Goal: Task Accomplishment & Management: Complete application form

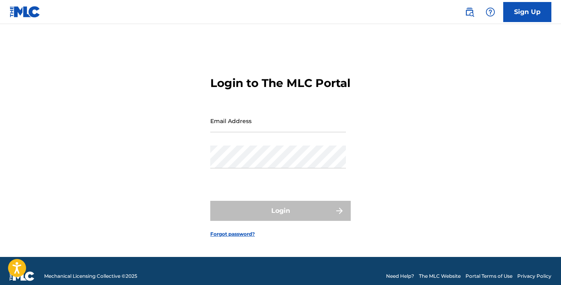
type input "[EMAIL_ADDRESS][DOMAIN_NAME]"
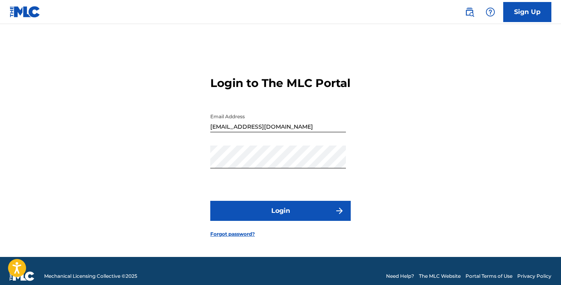
click at [258, 219] on button "Login" at bounding box center [280, 211] width 140 height 20
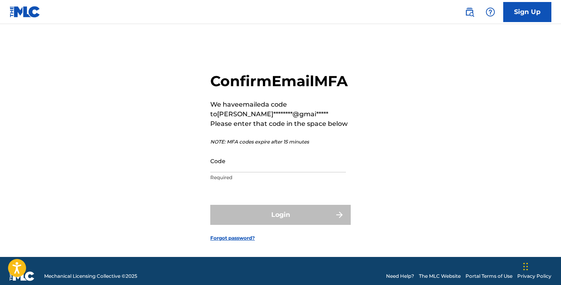
click at [261, 173] on input "Code" at bounding box center [278, 161] width 136 height 23
paste input "977441"
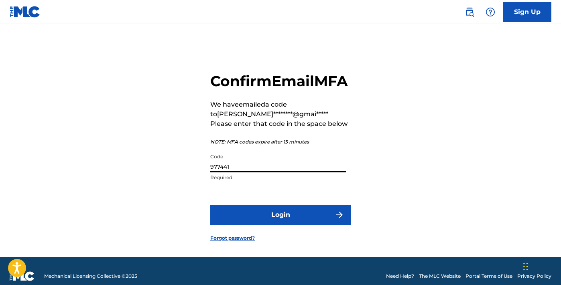
type input "977441"
click at [277, 225] on button "Login" at bounding box center [280, 215] width 140 height 20
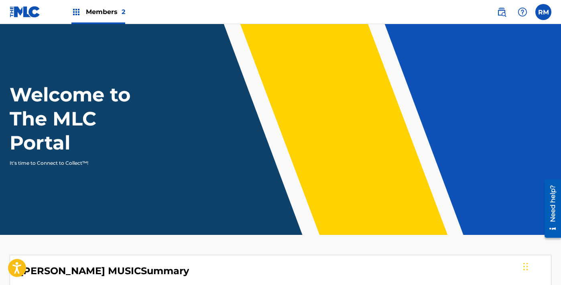
click at [98, 12] on span "Members 2" at bounding box center [105, 11] width 39 height 9
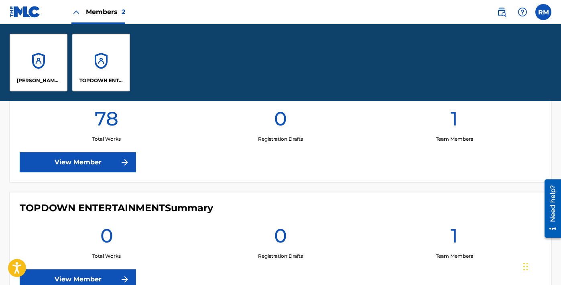
scroll to position [224, 0]
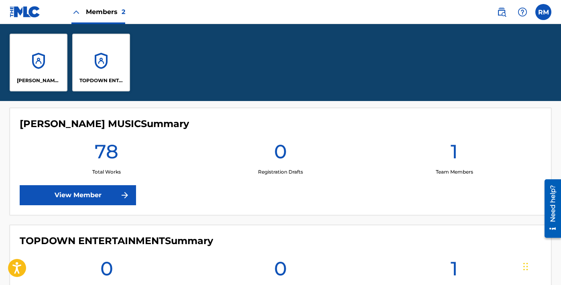
click at [119, 197] on link "View Member" at bounding box center [78, 195] width 116 height 20
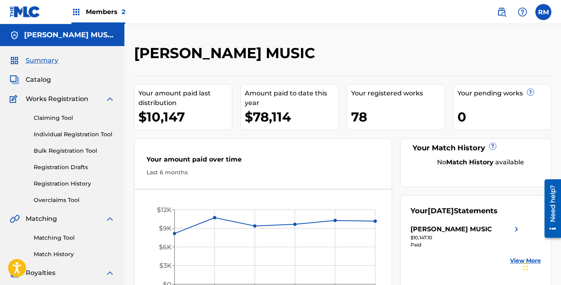
click at [55, 136] on link "Individual Registration Tool" at bounding box center [74, 134] width 81 height 8
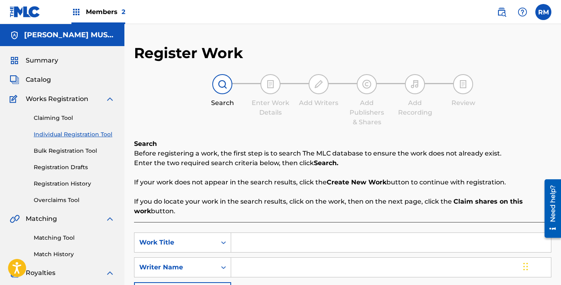
click at [266, 240] on input "Search Form" at bounding box center [391, 242] width 320 height 19
click at [257, 238] on input "Search Form" at bounding box center [391, 242] width 320 height 19
paste input "King Of My Heart"
type input "King Of My Heart"
click at [261, 274] on input "Search Form" at bounding box center [391, 267] width 320 height 19
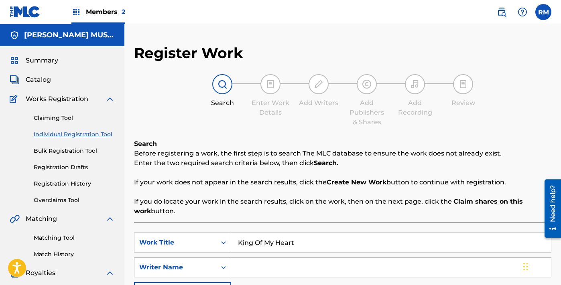
click at [275, 258] on input "Search Form" at bounding box center [391, 267] width 320 height 19
paste input "[PERSON_NAME]"
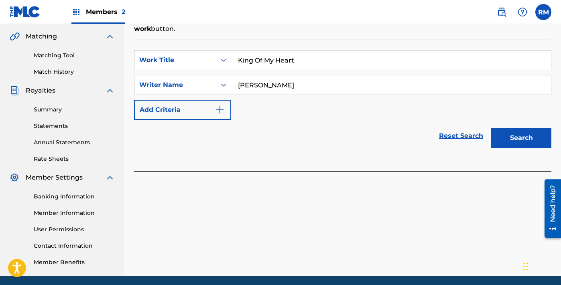
scroll to position [197, 0]
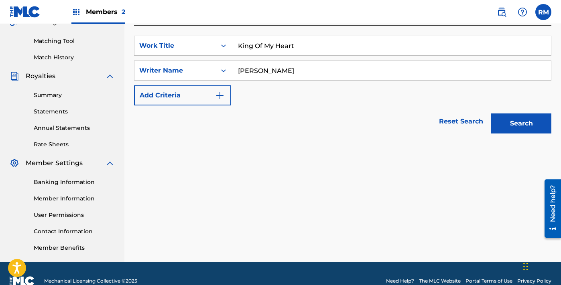
type input "[PERSON_NAME]"
click at [513, 121] on button "Search" at bounding box center [521, 124] width 60 height 20
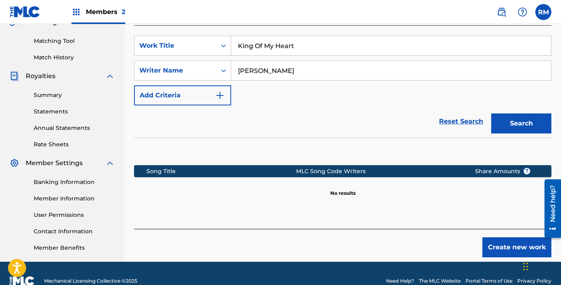
click at [512, 246] on button "Create new work" at bounding box center [516, 248] width 69 height 20
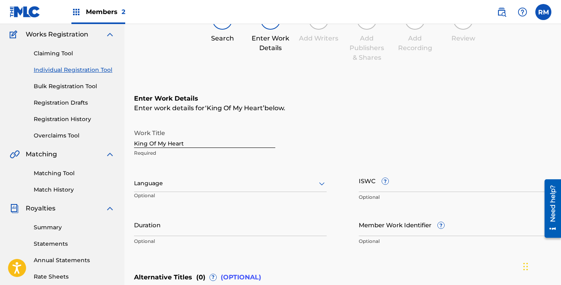
scroll to position [22, 0]
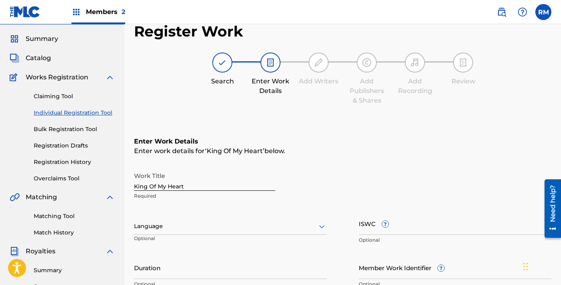
click at [374, 222] on input "ISWC ?" at bounding box center [455, 223] width 193 height 23
paste input "T3344283218"
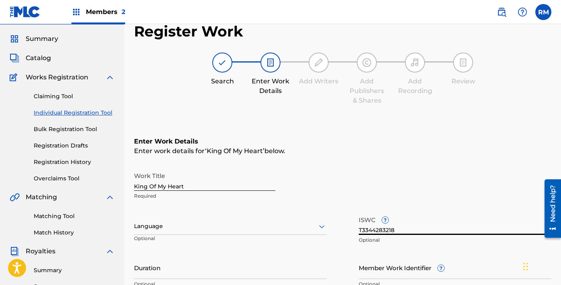
type input "T3344283218"
click at [409, 189] on div "Work Title King Of My Heart Required" at bounding box center [342, 186] width 417 height 36
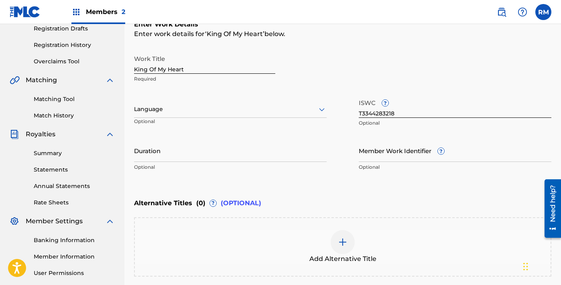
scroll to position [154, 0]
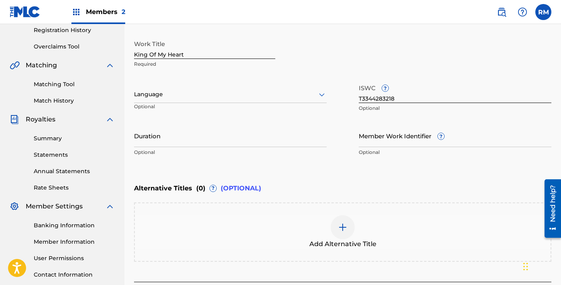
click at [242, 140] on input "Duration" at bounding box center [230, 135] width 193 height 23
paste input "2:59"
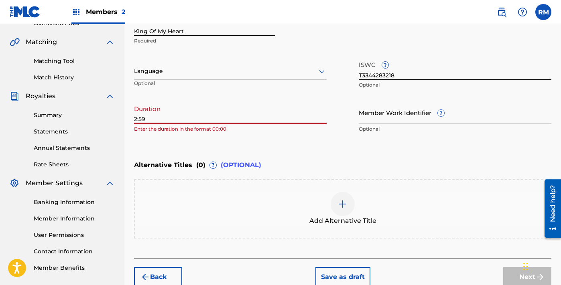
scroll to position [217, 0]
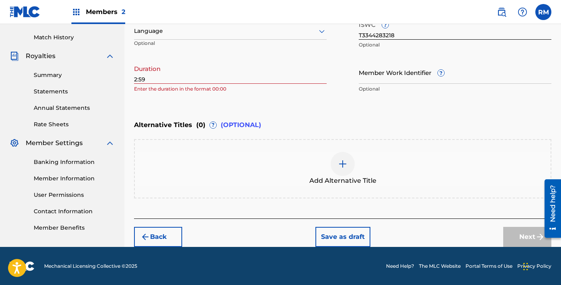
click at [339, 159] on img at bounding box center [343, 164] width 10 height 10
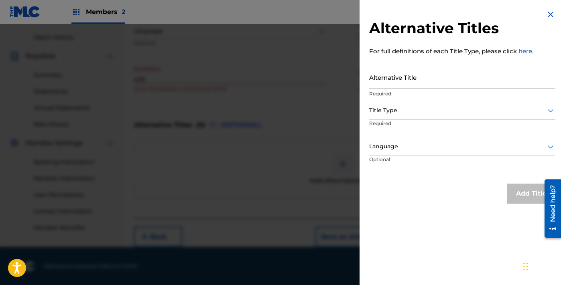
click at [550, 14] on img at bounding box center [551, 15] width 10 height 10
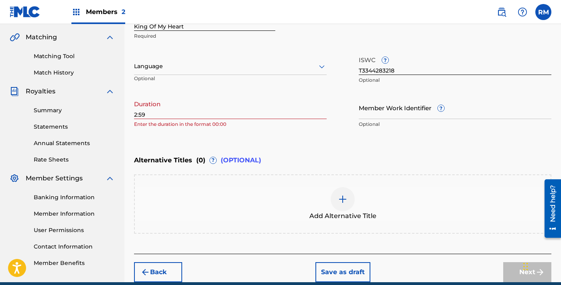
scroll to position [169, 0]
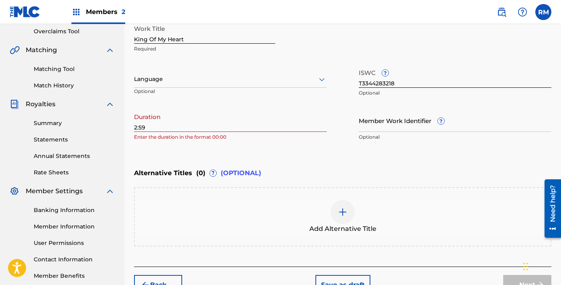
click at [133, 127] on div "Register Work Search Enter Work Details Add Writers Add Publishers & Shares Add…" at bounding box center [342, 85] width 437 height 420
click at [139, 127] on input "2:59" at bounding box center [230, 120] width 193 height 23
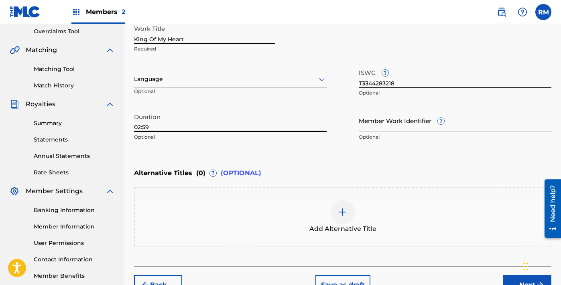
scroll to position [217, 0]
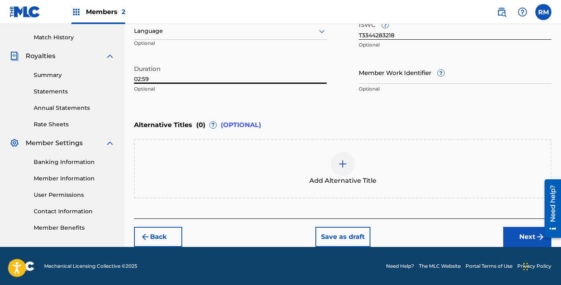
type input "02:59"
click at [508, 234] on button "Next" at bounding box center [527, 237] width 48 height 20
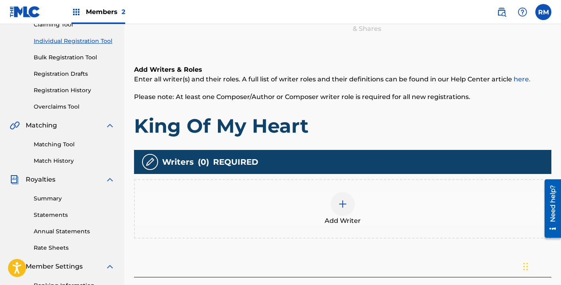
scroll to position [109, 0]
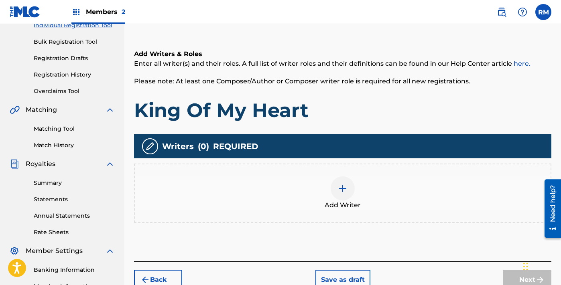
click at [344, 181] on div at bounding box center [343, 189] width 24 height 24
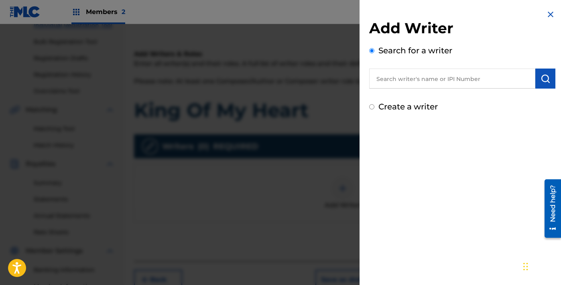
click at [405, 76] on input "text" at bounding box center [452, 79] width 166 height 20
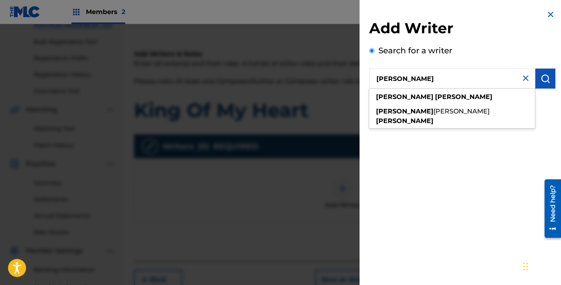
type input "[PERSON_NAME]"
click at [541, 83] on button "submit" at bounding box center [545, 79] width 20 height 20
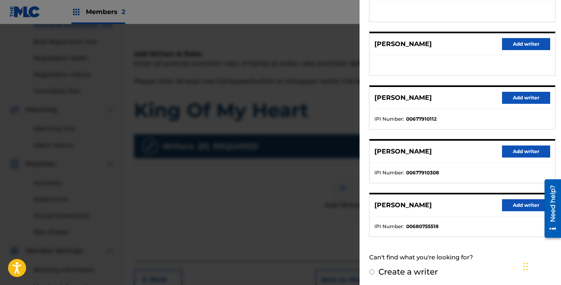
scroll to position [130, 0]
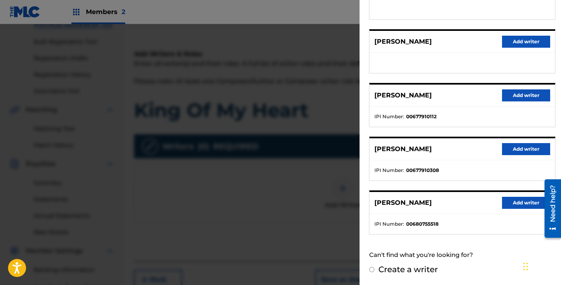
click at [517, 208] on button "Add writer" at bounding box center [526, 203] width 48 height 12
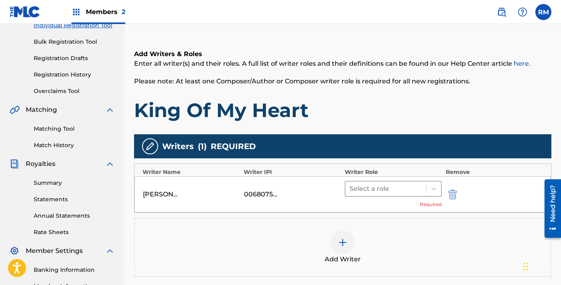
click at [408, 187] on div at bounding box center [386, 188] width 73 height 11
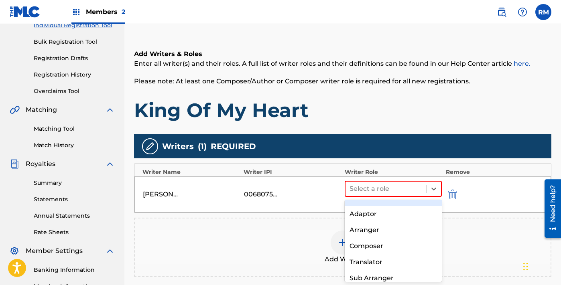
scroll to position [36, 0]
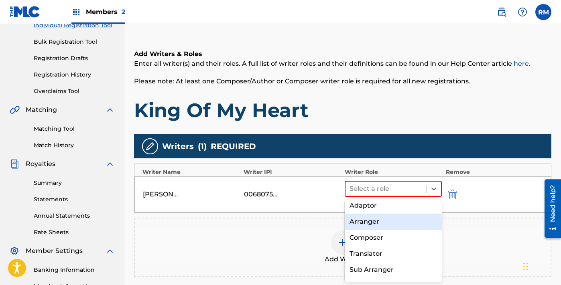
click at [401, 225] on div "Arranger" at bounding box center [393, 222] width 97 height 16
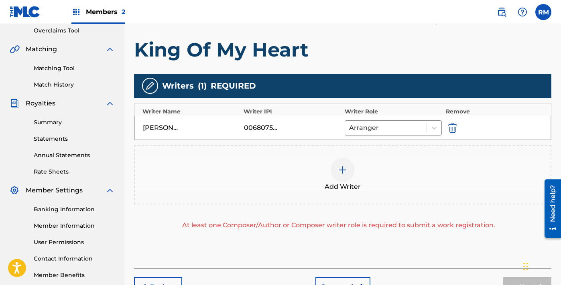
scroll to position [202, 0]
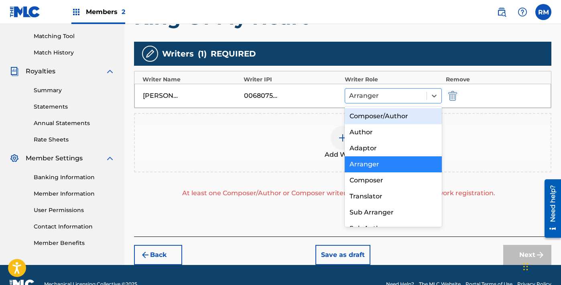
click at [423, 98] on div "Arranger" at bounding box center [385, 96] width 81 height 14
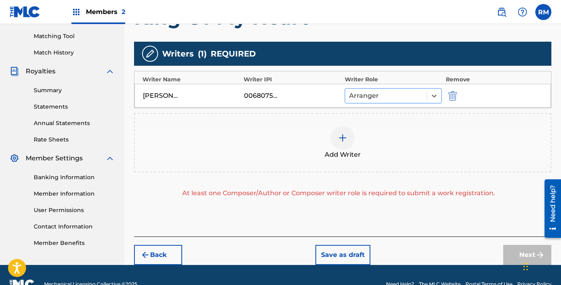
click at [427, 101] on div at bounding box center [434, 96] width 15 height 14
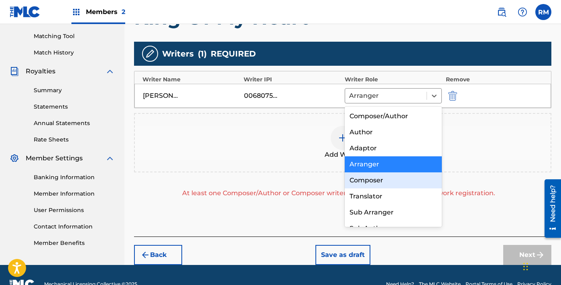
click at [407, 179] on div "Composer" at bounding box center [393, 181] width 97 height 16
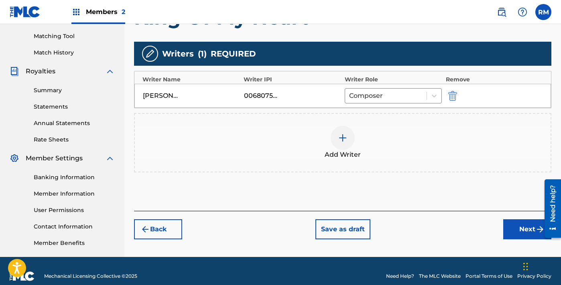
click at [521, 230] on button "Next" at bounding box center [527, 230] width 48 height 20
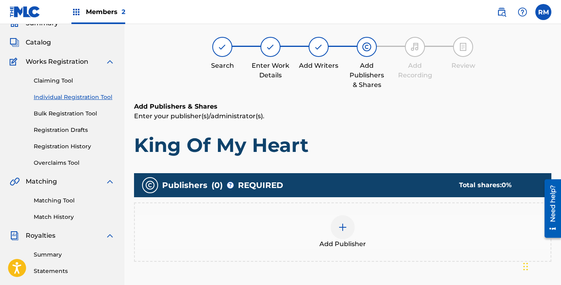
scroll to position [36, 0]
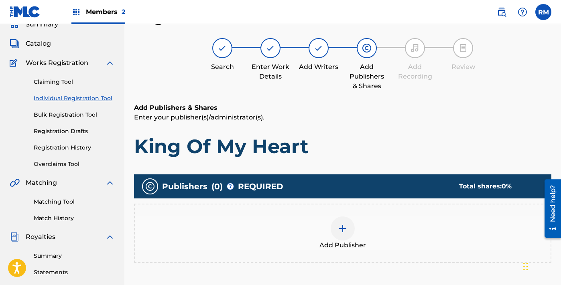
click at [346, 229] on img at bounding box center [343, 229] width 10 height 10
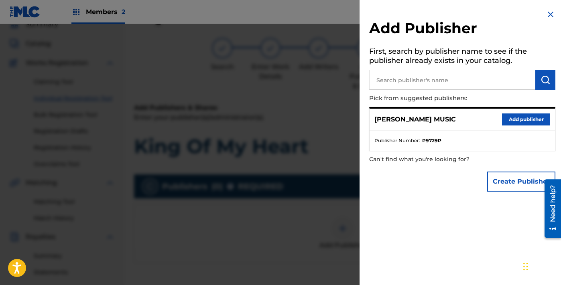
click at [521, 115] on button "Add publisher" at bounding box center [526, 120] width 48 height 12
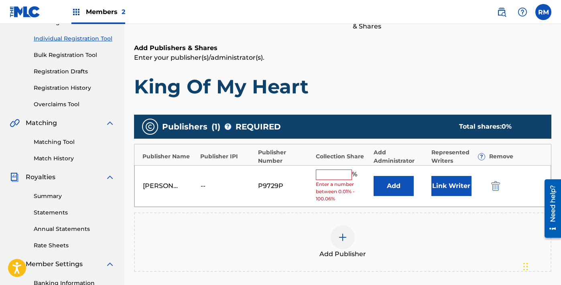
scroll to position [118, 0]
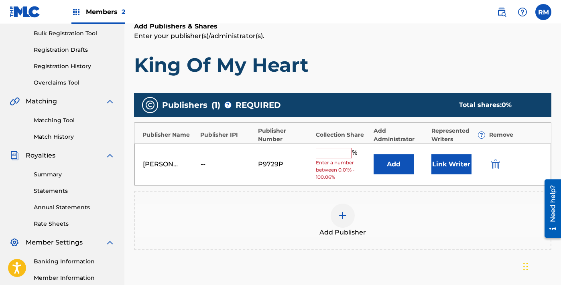
click at [346, 153] on input "text" at bounding box center [334, 153] width 36 height 10
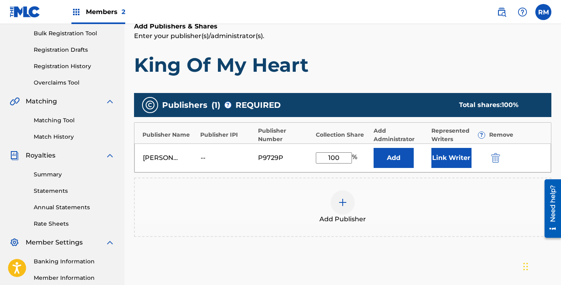
type input "100"
click at [397, 153] on button "Add" at bounding box center [394, 158] width 40 height 20
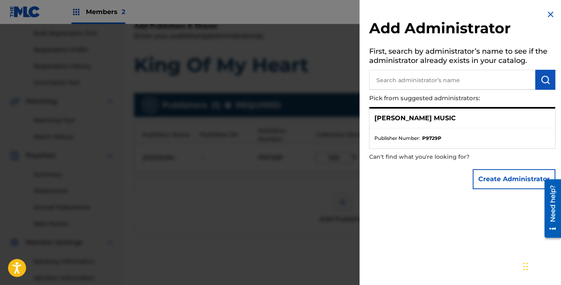
click at [468, 117] on div "[PERSON_NAME] MUSIC" at bounding box center [462, 119] width 185 height 20
click at [445, 131] on ul "Publisher Number : P9729P" at bounding box center [462, 138] width 185 height 20
click at [456, 120] on p "[PERSON_NAME] MUSIC" at bounding box center [414, 119] width 81 height 10
click at [452, 91] on p "Pick from suggested administrators:" at bounding box center [439, 98] width 140 height 17
click at [550, 12] on img at bounding box center [551, 15] width 10 height 10
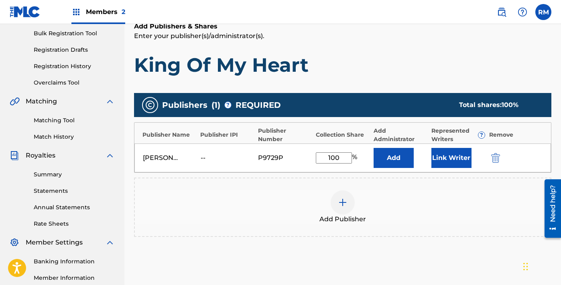
click at [435, 156] on button "Link Writer" at bounding box center [451, 158] width 40 height 20
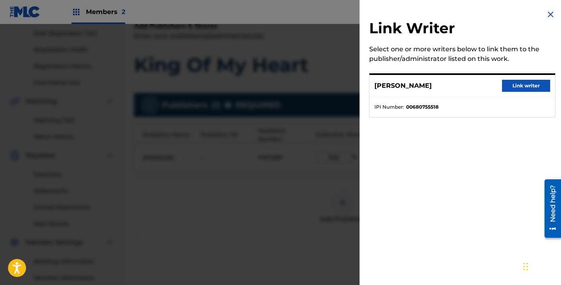
click at [515, 82] on button "Link writer" at bounding box center [526, 86] width 48 height 12
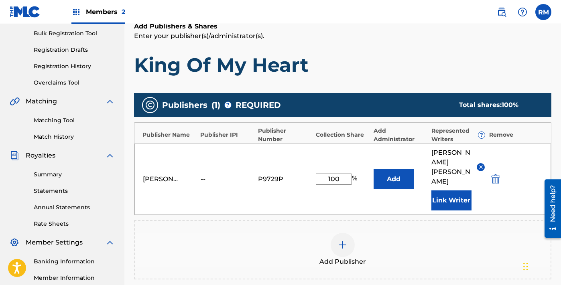
click at [211, 157] on div "[PERSON_NAME] MUSIC -- P9729P 100 % Add [PERSON_NAME] Link Writer" at bounding box center [342, 179] width 417 height 71
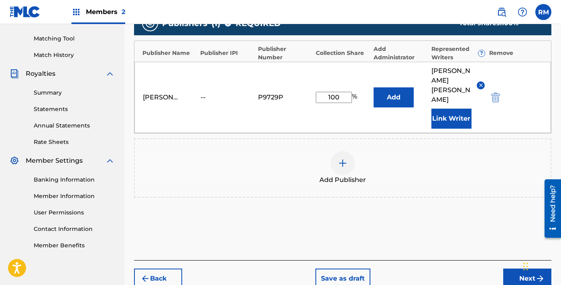
click at [519, 269] on button "Next" at bounding box center [527, 279] width 48 height 20
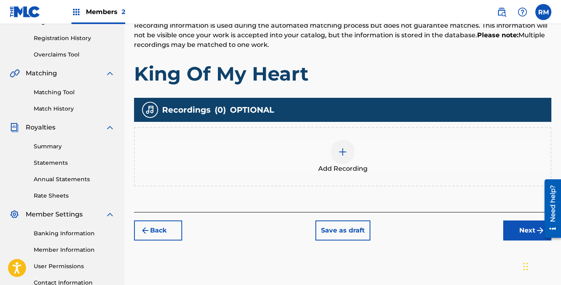
scroll to position [167, 0]
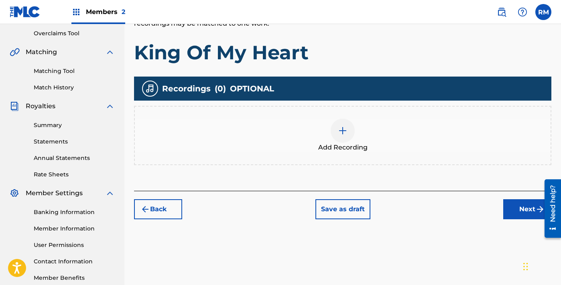
click at [342, 138] on div at bounding box center [343, 131] width 24 height 24
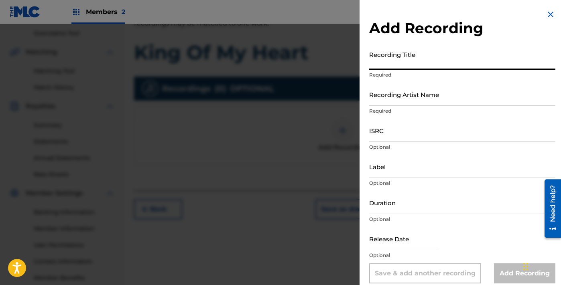
click at [415, 56] on input "Recording Title" at bounding box center [462, 58] width 186 height 23
paste input "King Of My Heart"
type input "King Of My Heart"
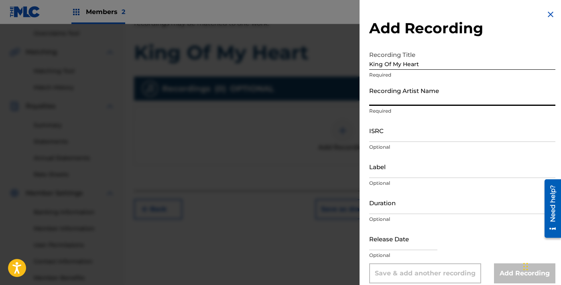
click at [413, 96] on input "Recording Artist Name" at bounding box center [462, 94] width 186 height 23
click at [395, 99] on input "Recording Artist Name" at bounding box center [462, 94] width 186 height 23
paste input "[PERSON_NAME]"
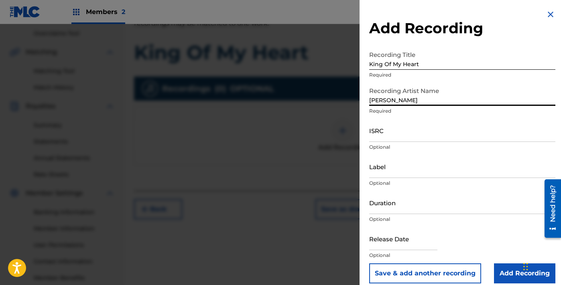
type input "[PERSON_NAME]"
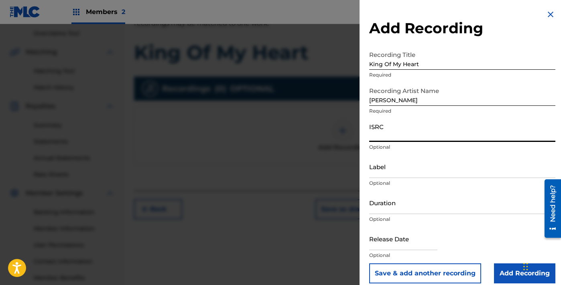
click at [386, 128] on input "ISRC" at bounding box center [462, 130] width 186 height 23
paste input "QZWFU2551504"
type input "QZWFU2551504"
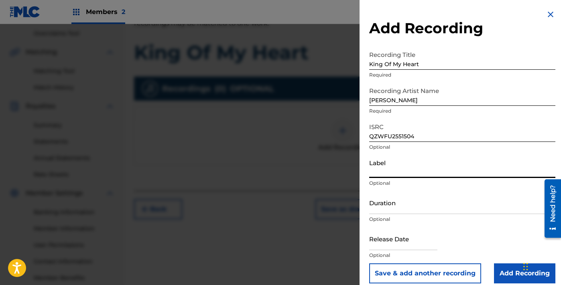
click at [393, 165] on input "Label" at bounding box center [462, 166] width 186 height 23
type input "Volcano XO"
click at [382, 205] on input "Duration" at bounding box center [462, 202] width 186 height 23
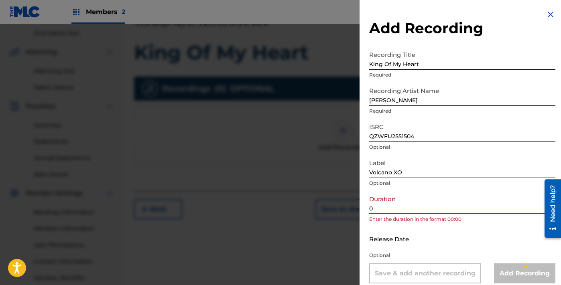
paste input "2:59"
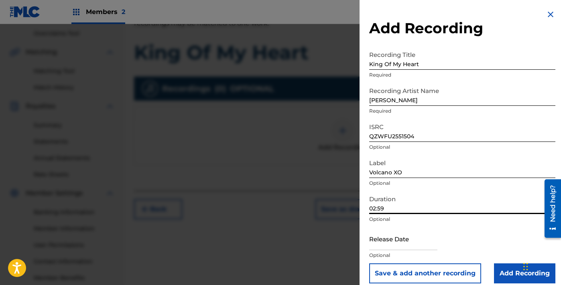
type input "02:59"
click at [400, 248] on input "text" at bounding box center [403, 239] width 68 height 23
select select "7"
select select "2025"
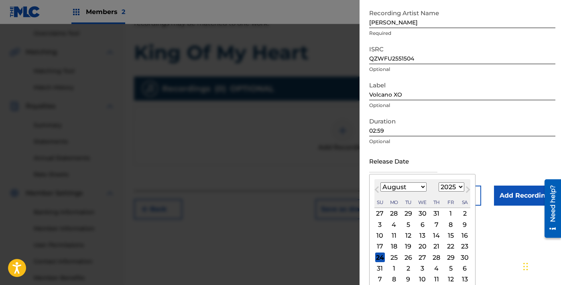
scroll to position [83, 0]
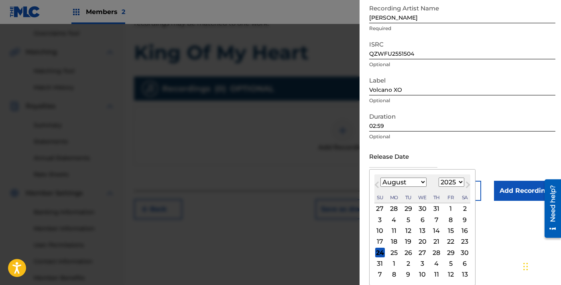
click at [447, 230] on div "15" at bounding box center [451, 231] width 10 height 10
type input "[DATE]"
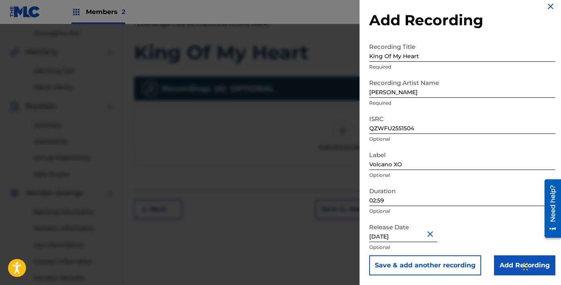
scroll to position [212, 0]
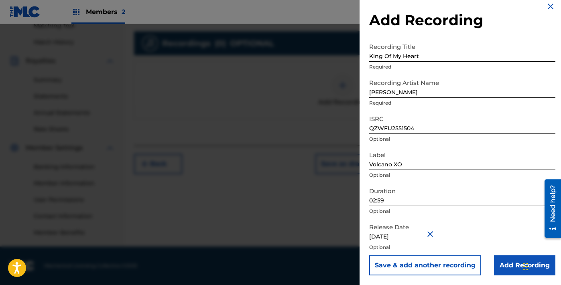
click at [513, 260] on input "Add Recording" at bounding box center [524, 266] width 61 height 20
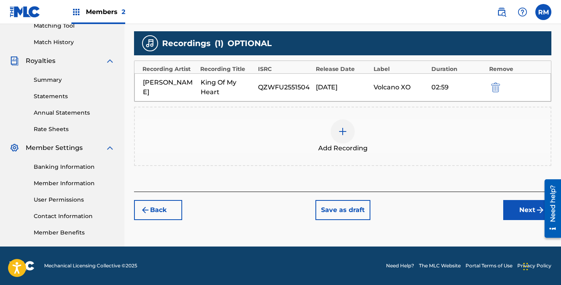
click at [533, 214] on button "Next" at bounding box center [527, 210] width 48 height 20
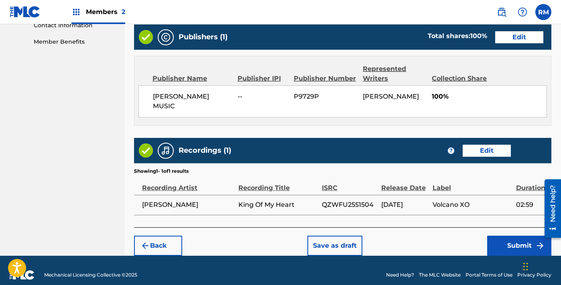
scroll to position [412, 0]
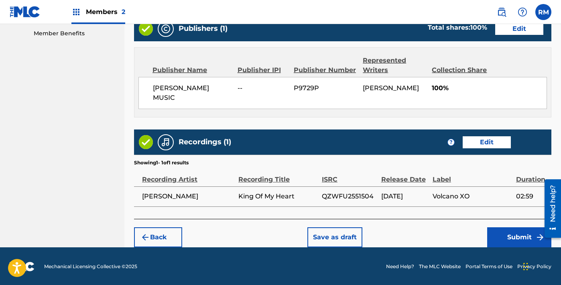
click at [511, 228] on button "Submit" at bounding box center [519, 238] width 64 height 20
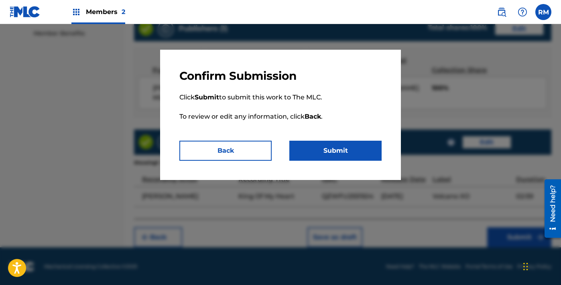
click at [337, 149] on button "Submit" at bounding box center [335, 151] width 92 height 20
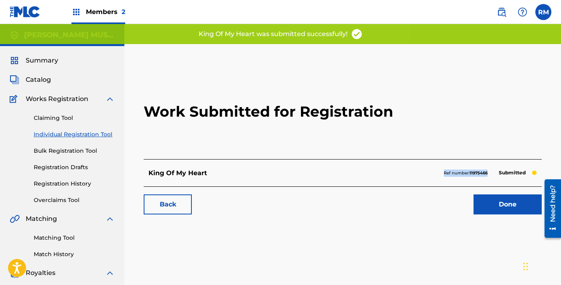
drag, startPoint x: 444, startPoint y: 172, endPoint x: 487, endPoint y: 173, distance: 42.9
click at [488, 173] on p "Ref number: 11975466" at bounding box center [466, 173] width 44 height 7
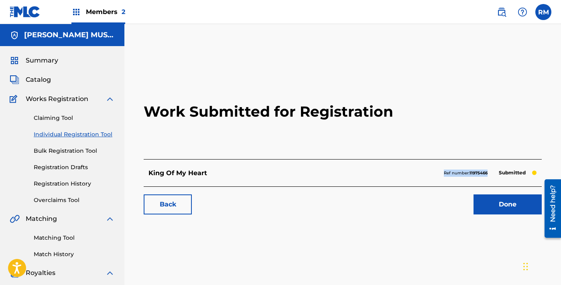
copy p "Ref number: 11975466"
click at [496, 204] on link "Done" at bounding box center [508, 205] width 68 height 20
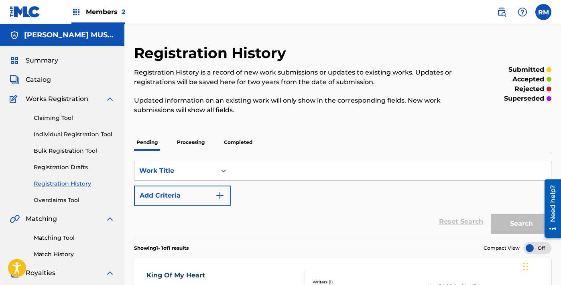
click at [343, 167] on input "Search Form" at bounding box center [391, 170] width 320 height 19
paste input "Abide With Me"
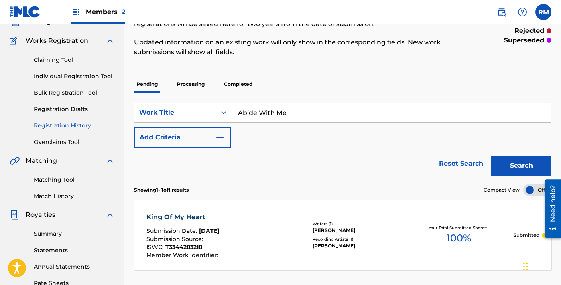
scroll to position [64, 0]
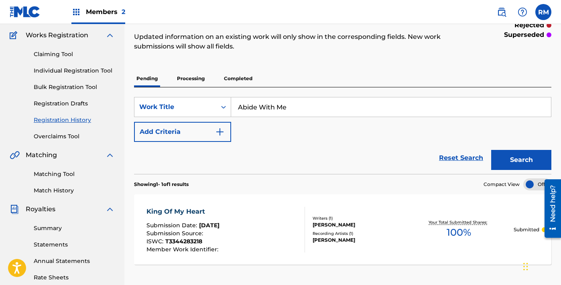
type input "Abide With Me"
click at [539, 153] on button "Search" at bounding box center [521, 160] width 60 height 20
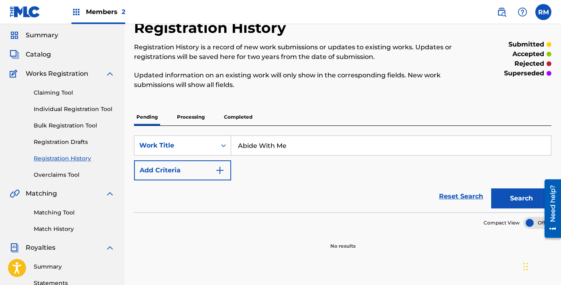
scroll to position [0, 0]
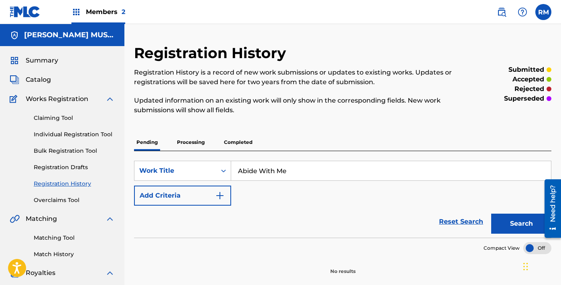
click at [76, 138] on link "Individual Registration Tool" at bounding box center [74, 134] width 81 height 8
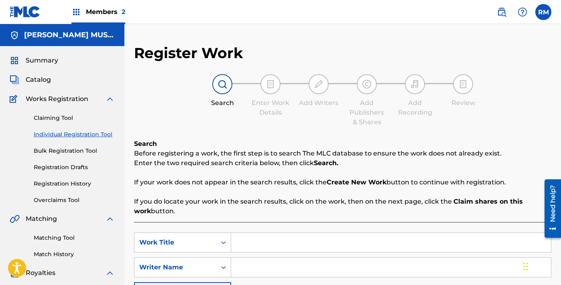
click at [318, 233] on div "Search Form" at bounding box center [391, 243] width 320 height 20
click at [313, 245] on input "Search Form" at bounding box center [391, 242] width 320 height 19
paste input "Abide With Me"
type input "Abide With Me"
click at [360, 267] on input "Search Form" at bounding box center [391, 267] width 320 height 19
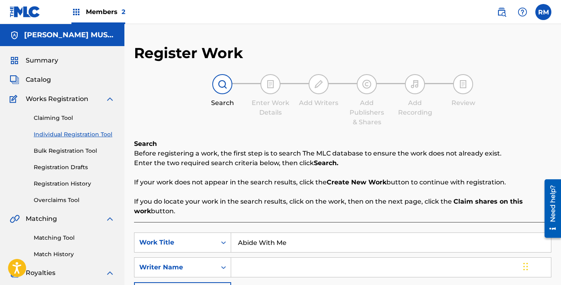
paste input "[PERSON_NAME]"
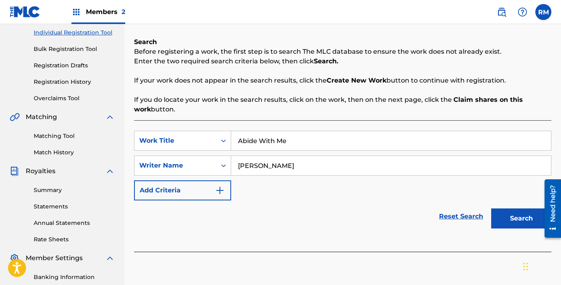
scroll to position [140, 0]
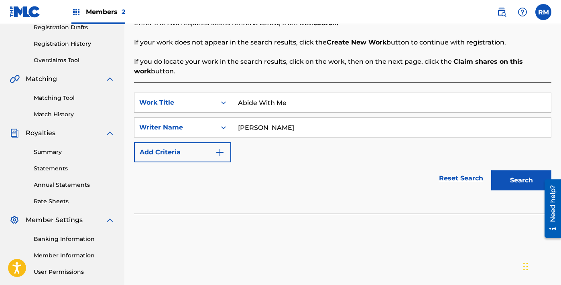
type input "[PERSON_NAME]"
click at [525, 184] on button "Search" at bounding box center [521, 181] width 60 height 20
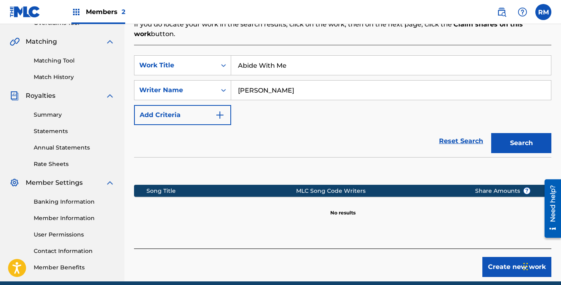
scroll to position [212, 0]
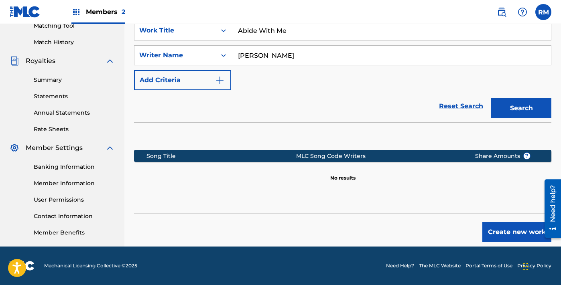
click at [519, 235] on button "Create new work" at bounding box center [516, 232] width 69 height 20
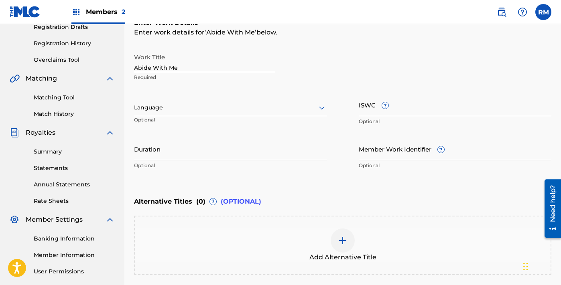
scroll to position [122, 0]
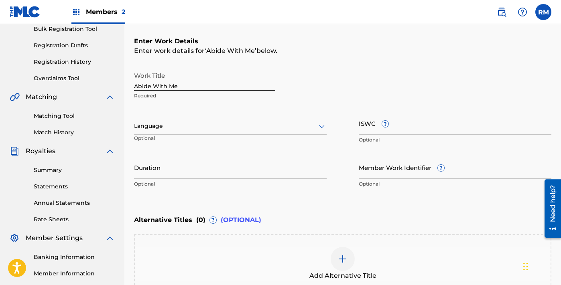
click at [398, 113] on input "ISWC ?" at bounding box center [455, 123] width 193 height 23
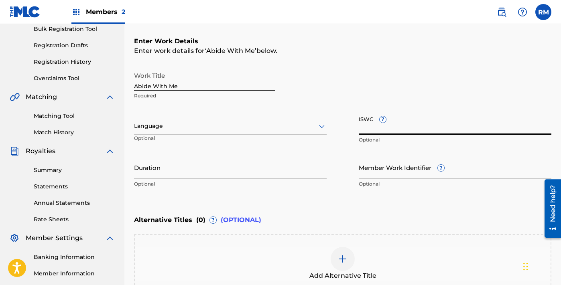
paste input "T3344283445"
type input "T3344283445"
click at [261, 175] on input "Duration" at bounding box center [230, 167] width 193 height 23
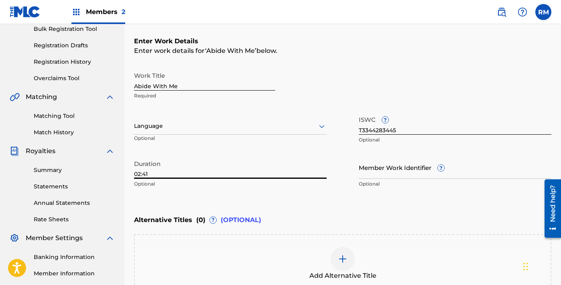
type input "02:41"
click at [395, 174] on input "Member Work Identifier ?" at bounding box center [455, 167] width 193 height 23
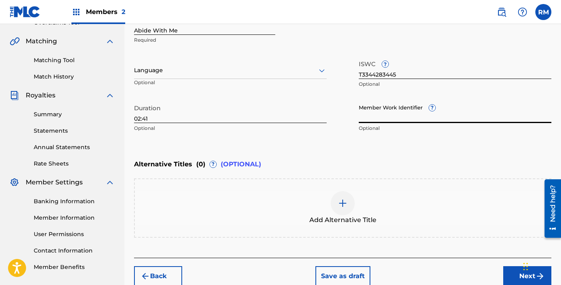
scroll to position [217, 0]
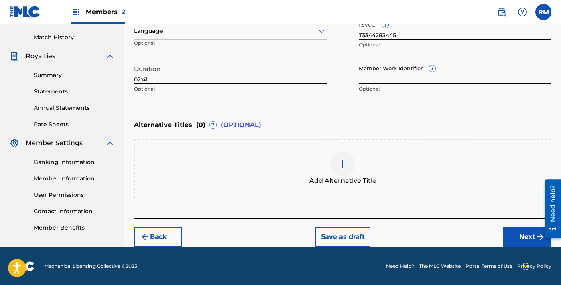
click at [516, 238] on button "Next" at bounding box center [527, 237] width 48 height 20
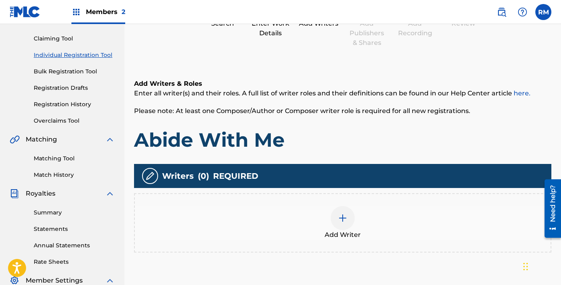
scroll to position [94, 0]
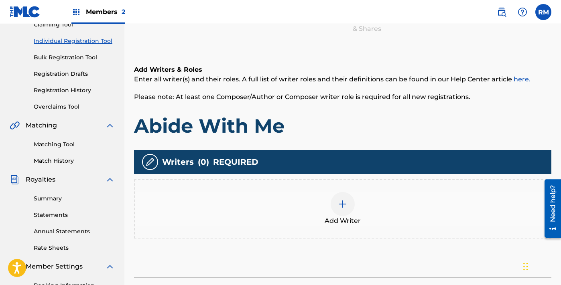
click at [345, 204] on img at bounding box center [343, 204] width 10 height 10
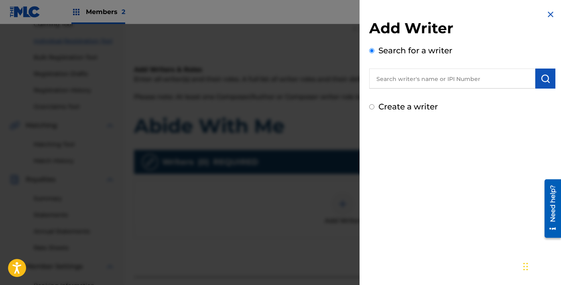
click at [405, 81] on input "text" at bounding box center [452, 79] width 166 height 20
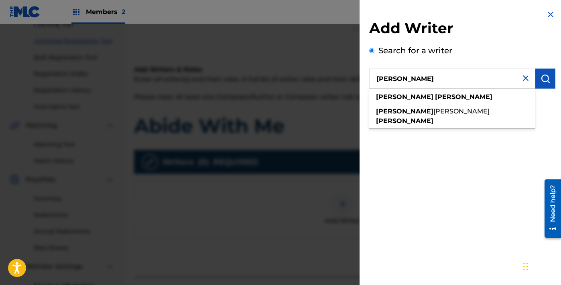
type input "[PERSON_NAME]"
click at [541, 82] on img "submit" at bounding box center [546, 79] width 10 height 10
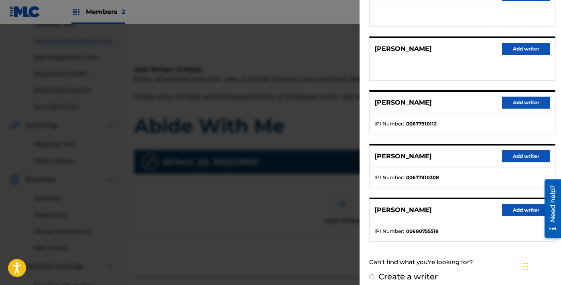
scroll to position [130, 0]
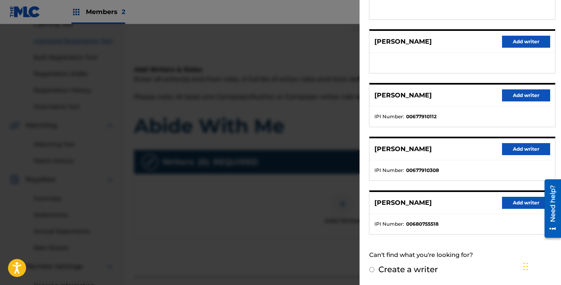
click at [508, 203] on button "Add writer" at bounding box center [526, 203] width 48 height 12
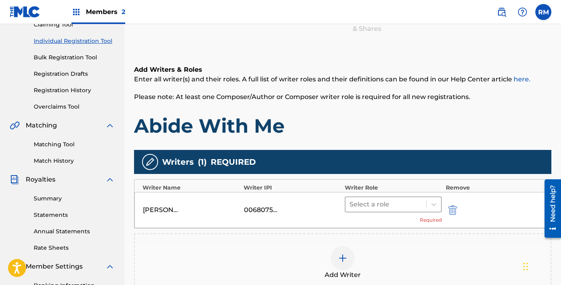
click at [405, 212] on div "Select a role" at bounding box center [393, 205] width 97 height 16
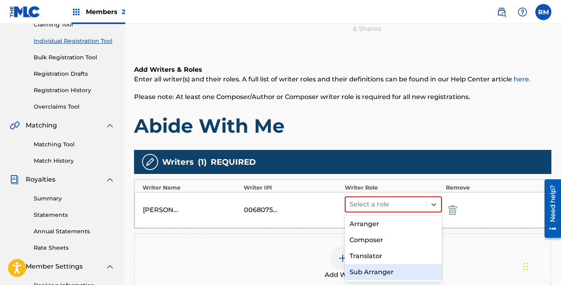
scroll to position [49, 0]
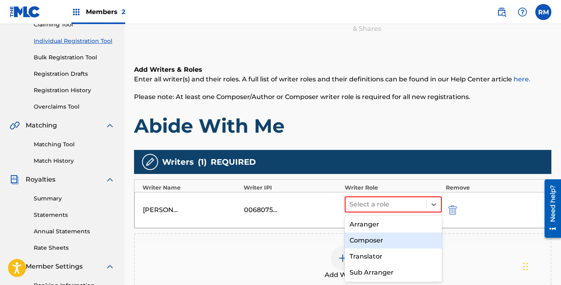
click at [406, 241] on div "Composer" at bounding box center [393, 241] width 97 height 16
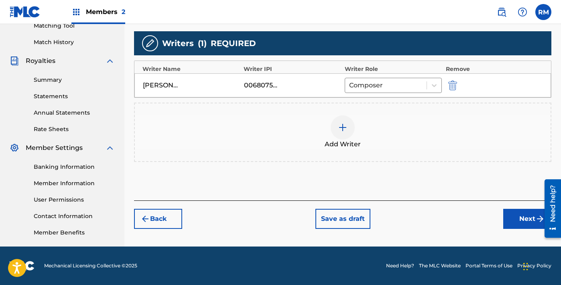
click at [520, 211] on button "Next" at bounding box center [527, 219] width 48 height 20
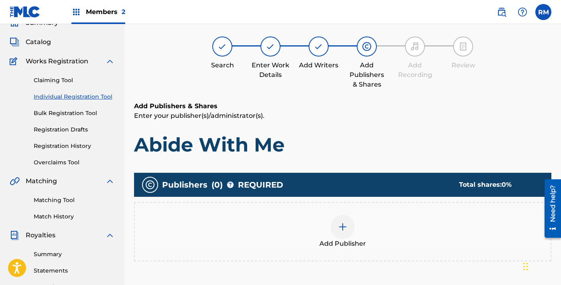
scroll to position [36, 0]
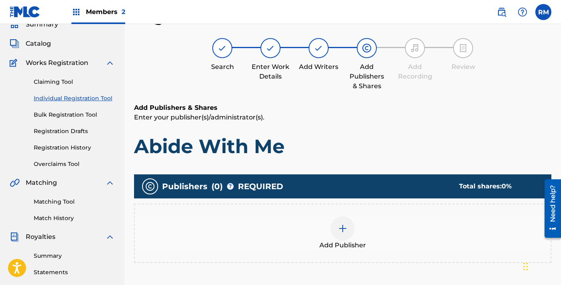
click at [347, 233] on img at bounding box center [343, 229] width 10 height 10
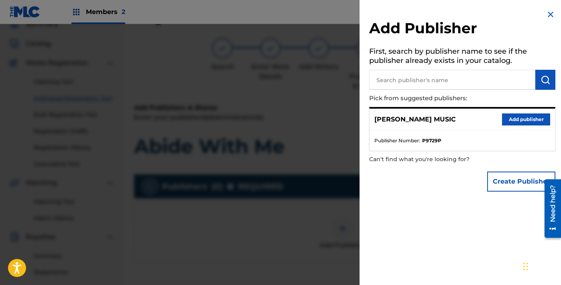
click at [434, 78] on input "text" at bounding box center [452, 80] width 166 height 20
click at [522, 117] on button "Add publisher" at bounding box center [526, 120] width 48 height 12
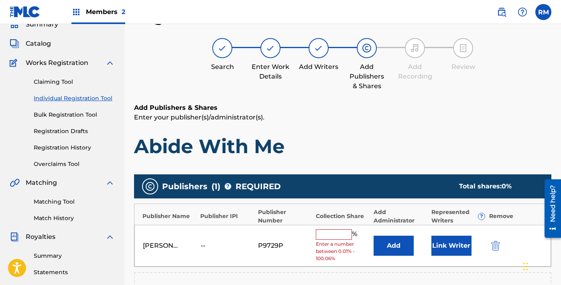
click at [346, 233] on input "text" at bounding box center [334, 235] width 36 height 10
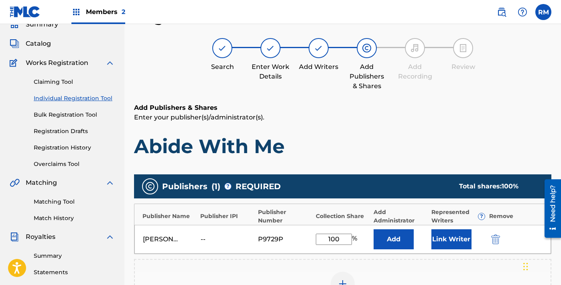
type input "100"
click at [466, 234] on button "Link Writer" at bounding box center [451, 240] width 40 height 20
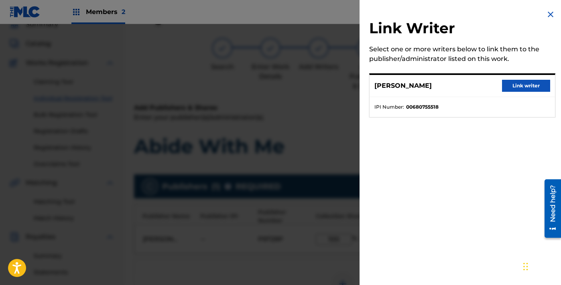
click at [522, 82] on button "Link writer" at bounding box center [526, 86] width 48 height 12
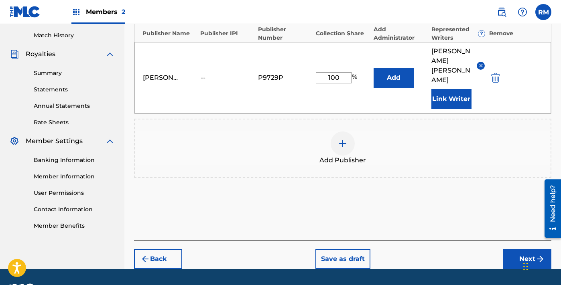
click at [522, 249] on button "Next" at bounding box center [527, 259] width 48 height 20
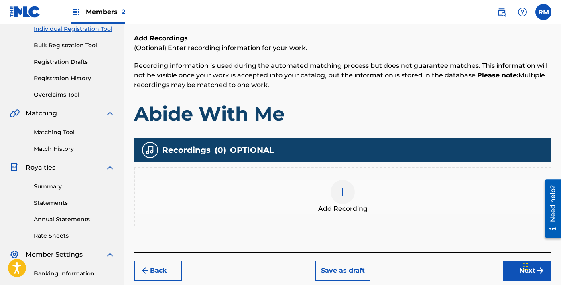
scroll to position [112, 0]
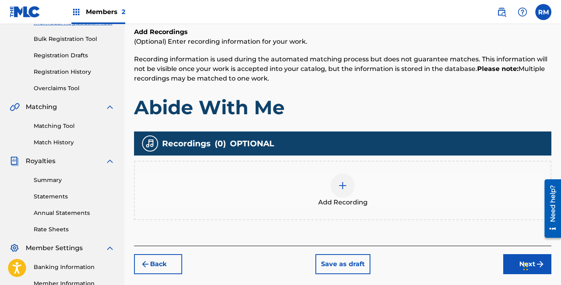
click at [341, 186] on img at bounding box center [343, 186] width 10 height 10
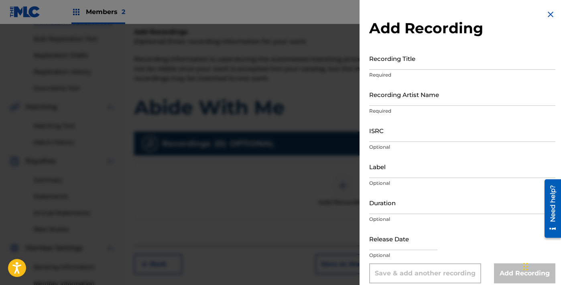
click at [424, 70] on div "Recording Title Required" at bounding box center [462, 65] width 186 height 36
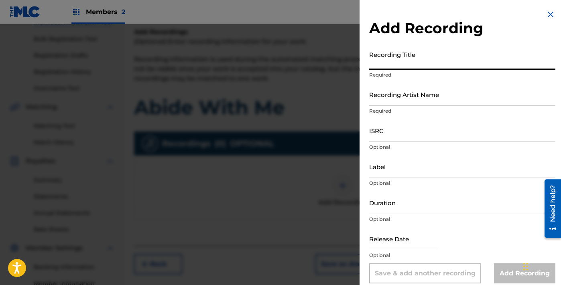
click at [396, 62] on input "Recording Title" at bounding box center [462, 58] width 186 height 23
paste input "Abide With Me"
type input "Abide With Me"
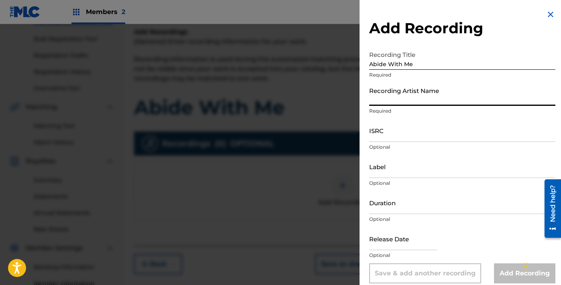
click at [398, 96] on input "Recording Artist Name" at bounding box center [462, 94] width 186 height 23
paste input "[PERSON_NAME]"
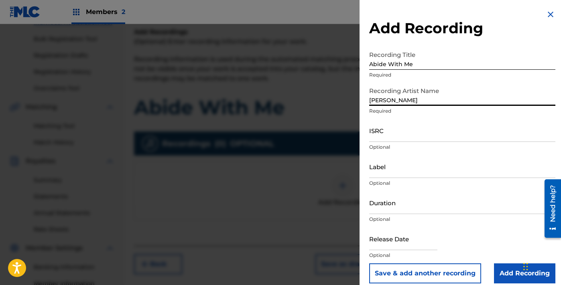
type input "[PERSON_NAME]"
click at [399, 127] on input "ISRC" at bounding box center [462, 130] width 186 height 23
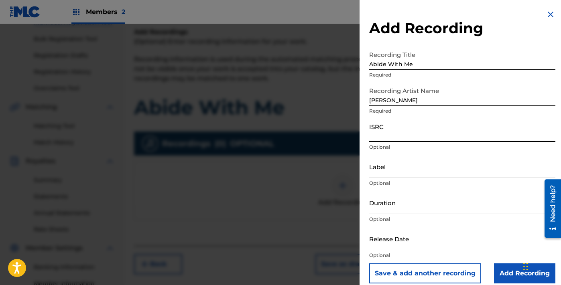
paste input "QZWFU2551505"
type input "QZWFU2551505"
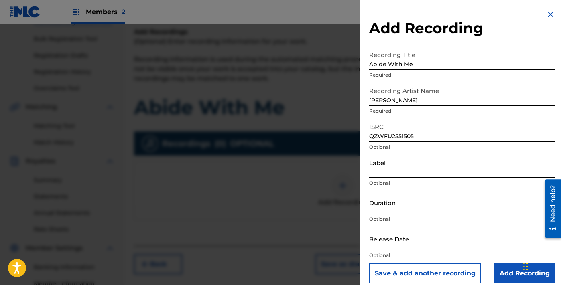
click at [397, 166] on input "Label" at bounding box center [462, 166] width 186 height 23
type input "Volcano XO"
click at [421, 211] on input "Duration" at bounding box center [462, 202] width 186 height 23
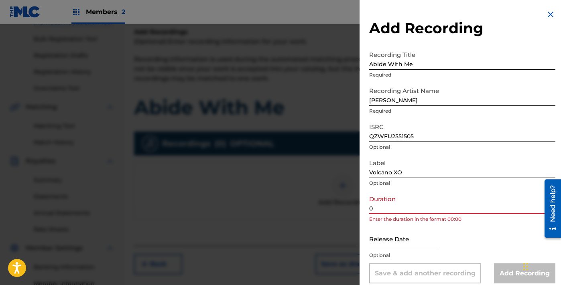
paste input "2:41"
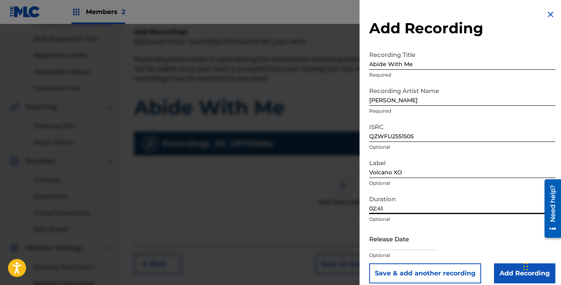
type input "02:41"
click at [382, 245] on input "text" at bounding box center [403, 239] width 68 height 23
select select "7"
select select "2025"
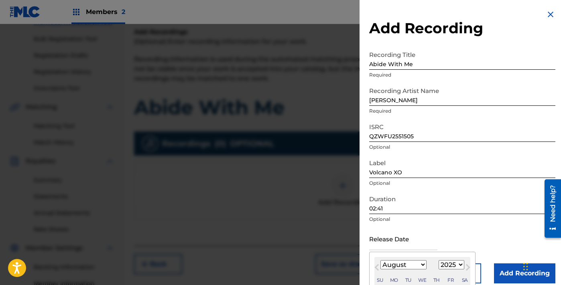
click at [466, 233] on div "Release Date Previous Month Next Month August [DATE] February March April May J…" at bounding box center [462, 246] width 186 height 36
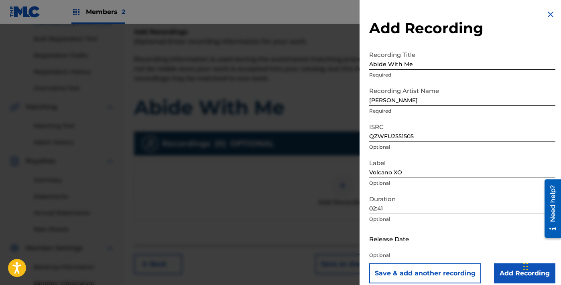
scroll to position [8, 0]
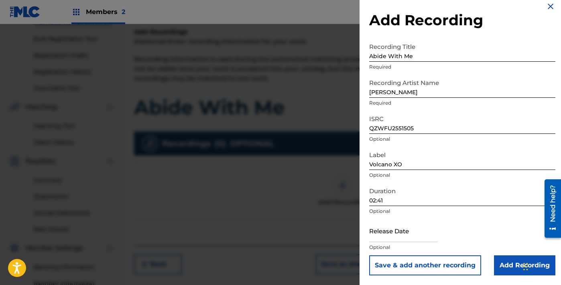
select select "7"
select select "2025"
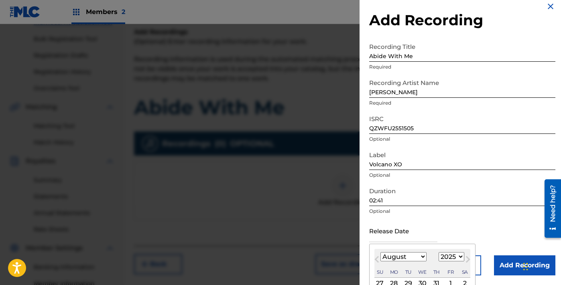
click at [415, 231] on input "text" at bounding box center [403, 231] width 68 height 23
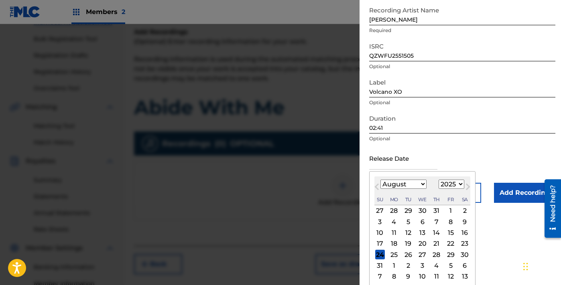
scroll to position [83, 0]
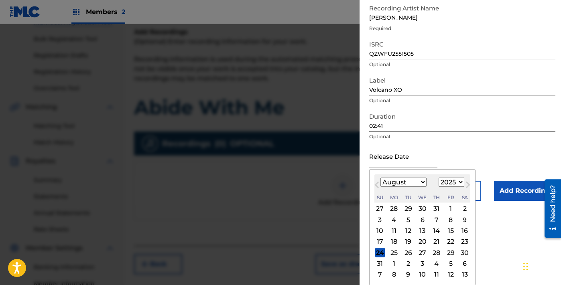
click at [449, 231] on div "15" at bounding box center [451, 231] width 10 height 10
type input "[DATE]"
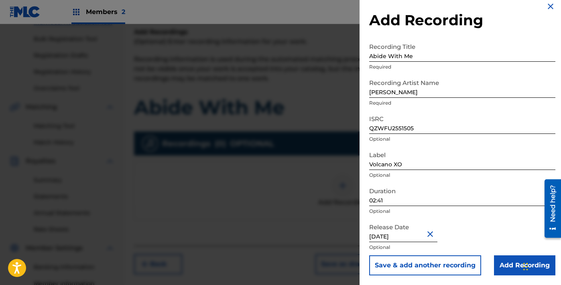
click at [517, 264] on input "Add Recording" at bounding box center [524, 266] width 61 height 20
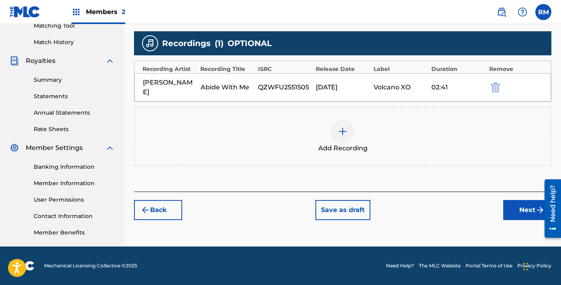
click at [513, 203] on button "Next" at bounding box center [527, 210] width 48 height 20
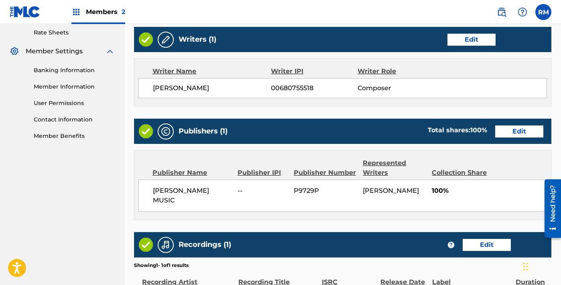
scroll to position [412, 0]
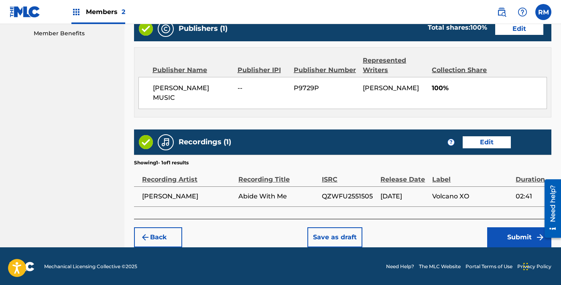
click at [518, 244] on button "Submit" at bounding box center [519, 238] width 64 height 20
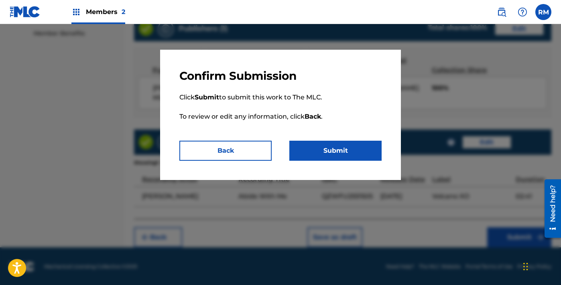
click at [317, 156] on button "Submit" at bounding box center [335, 151] width 92 height 20
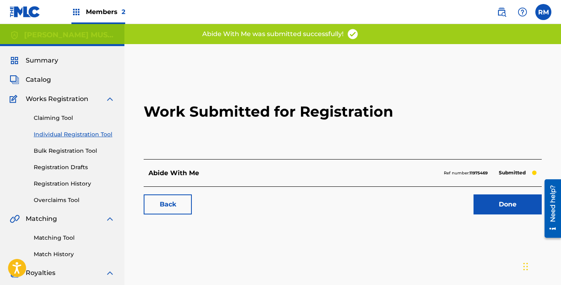
click at [507, 201] on link "Done" at bounding box center [508, 205] width 68 height 20
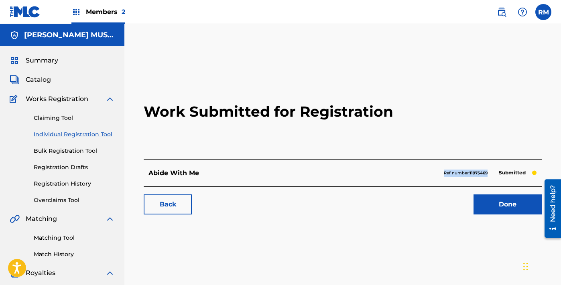
drag, startPoint x: 443, startPoint y: 174, endPoint x: 487, endPoint y: 176, distance: 43.4
click at [487, 176] on p "Ref number: 11975469" at bounding box center [466, 173] width 44 height 7
copy p "Ref number: 11975469"
click at [61, 138] on link "Individual Registration Tool" at bounding box center [74, 134] width 81 height 8
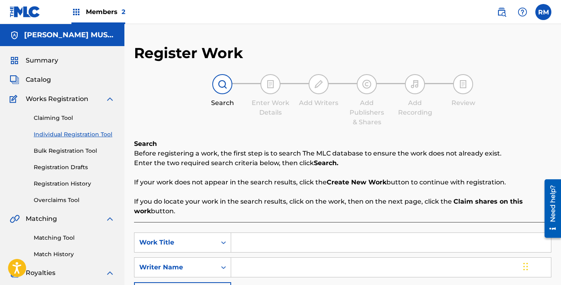
click at [320, 238] on input "Search Form" at bounding box center [391, 242] width 320 height 19
click at [291, 240] on input "Search Form" at bounding box center [391, 242] width 320 height 19
paste input "What A Friend We Have In [DEMOGRAPHIC_DATA]"
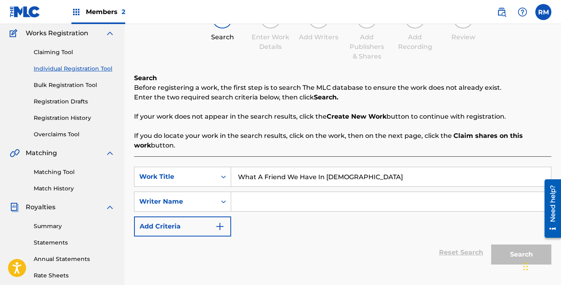
scroll to position [77, 0]
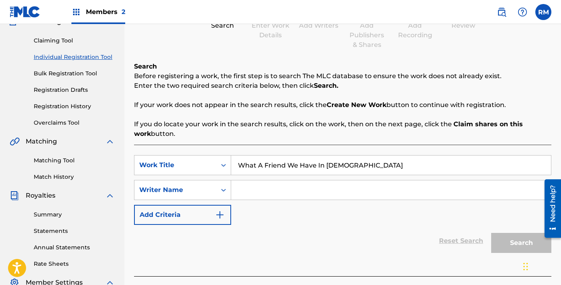
type input "What A Friend We Have In [DEMOGRAPHIC_DATA]"
click at [270, 192] on input "Search Form" at bounding box center [391, 190] width 320 height 19
click at [319, 188] on input "Search Form" at bounding box center [391, 190] width 320 height 19
paste input "Prisms"
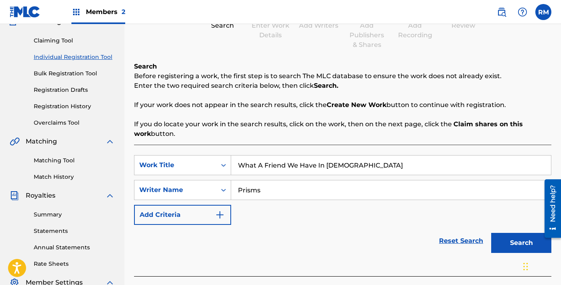
type input "Prisms"
click at [496, 244] on button "Search" at bounding box center [521, 243] width 60 height 20
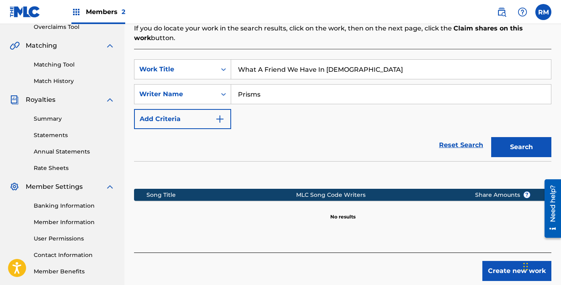
scroll to position [212, 0]
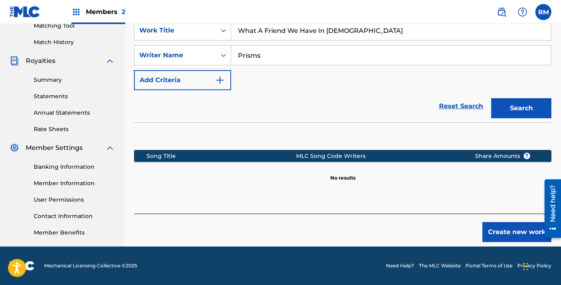
click at [511, 230] on button "Create new work" at bounding box center [516, 232] width 69 height 20
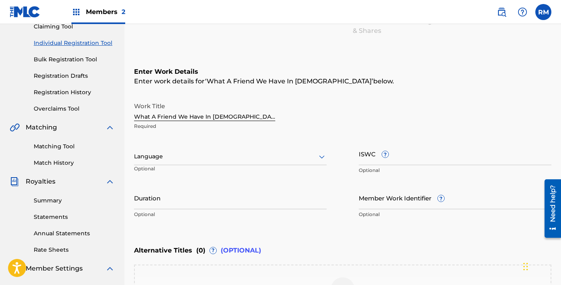
scroll to position [77, 0]
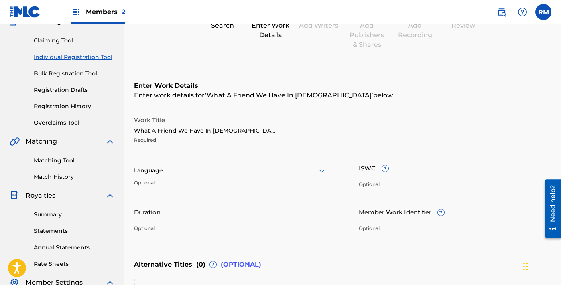
click at [406, 167] on input "ISWC ?" at bounding box center [455, 168] width 193 height 23
paste input "T3344283285"
type input "T3344283285"
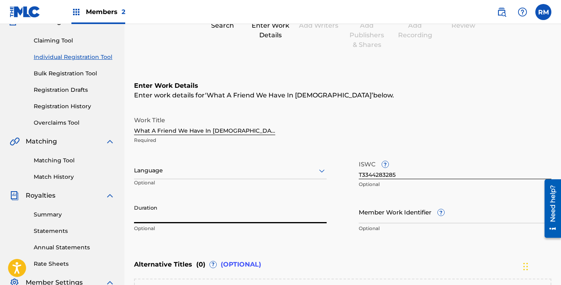
click at [239, 219] on input "Duration" at bounding box center [230, 212] width 193 height 23
click at [258, 218] on input "Duration" at bounding box center [230, 212] width 193 height 23
paste input "2:50"
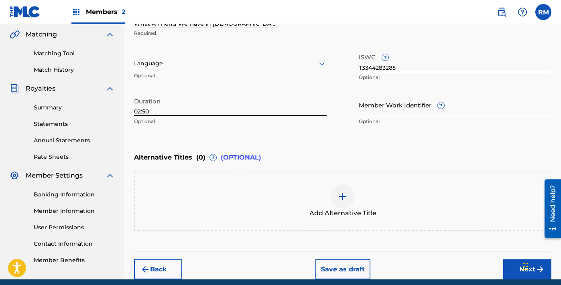
scroll to position [217, 0]
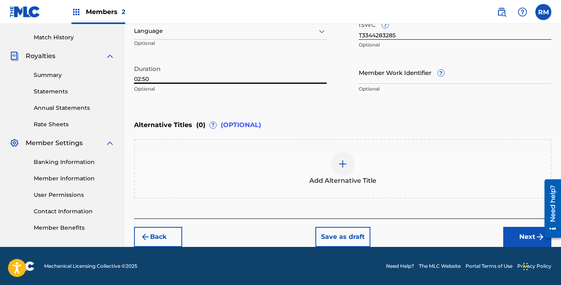
type input "02:50"
click at [510, 236] on button "Next" at bounding box center [527, 237] width 48 height 20
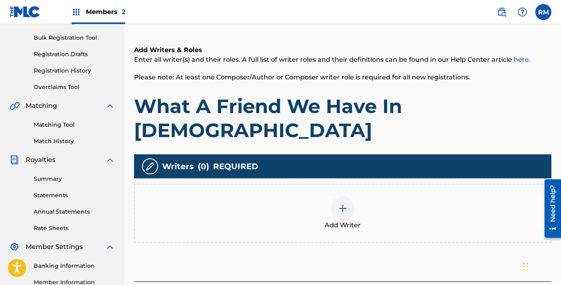
scroll to position [126, 0]
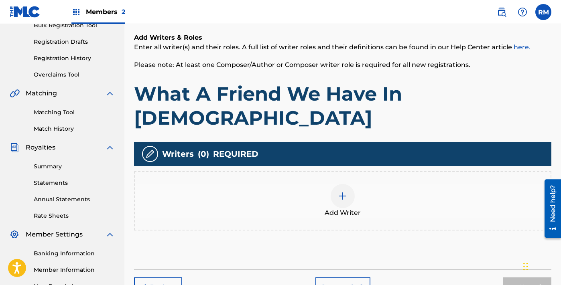
click at [347, 184] on div at bounding box center [343, 196] width 24 height 24
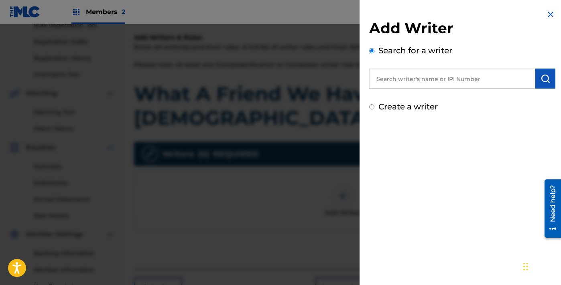
click at [443, 80] on input "text" at bounding box center [452, 79] width 166 height 20
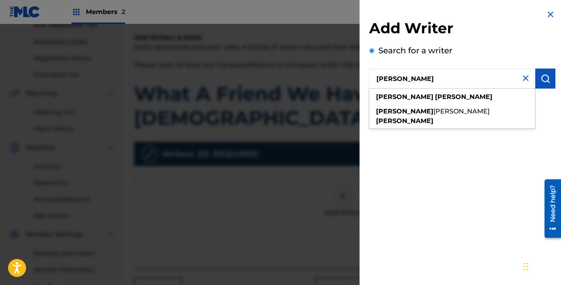
type input "[PERSON_NAME]"
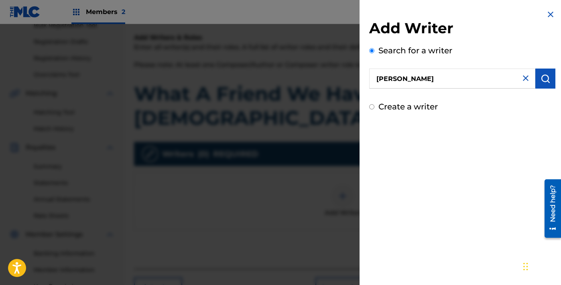
click at [547, 79] on button "submit" at bounding box center [545, 79] width 20 height 20
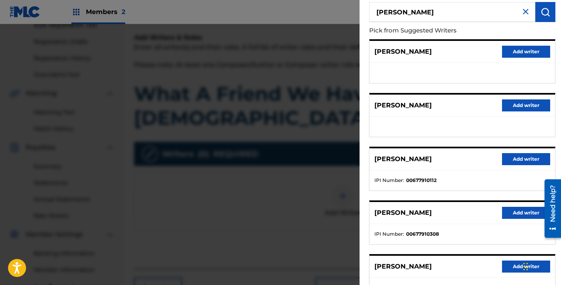
scroll to position [130, 0]
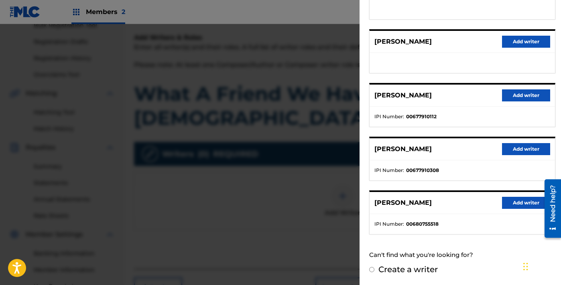
click at [522, 204] on button "Add writer" at bounding box center [526, 203] width 48 height 12
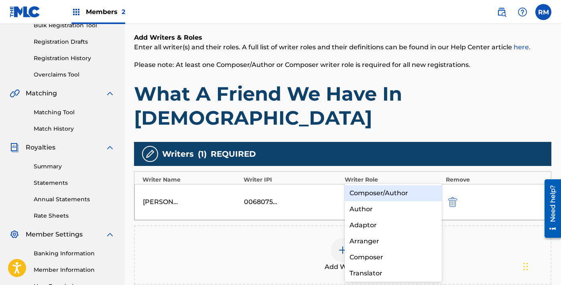
click at [433, 189] on div at bounding box center [434, 196] width 14 height 14
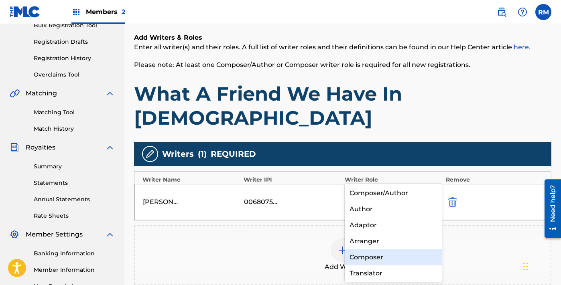
click at [415, 262] on div "Composer" at bounding box center [393, 258] width 97 height 16
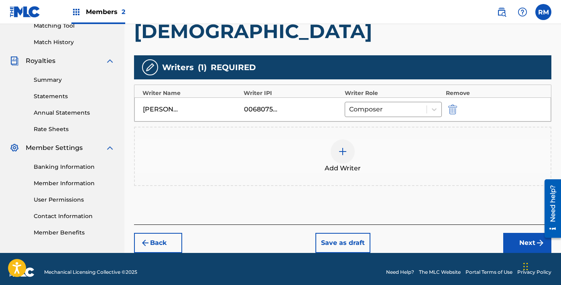
click at [512, 233] on button "Next" at bounding box center [527, 243] width 48 height 20
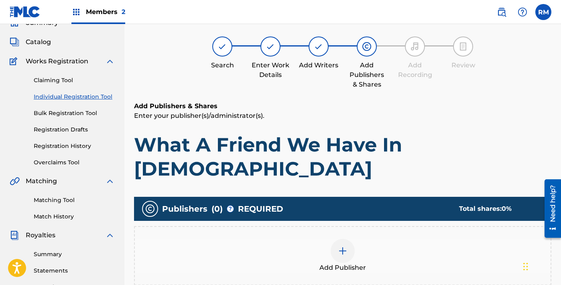
scroll to position [36, 0]
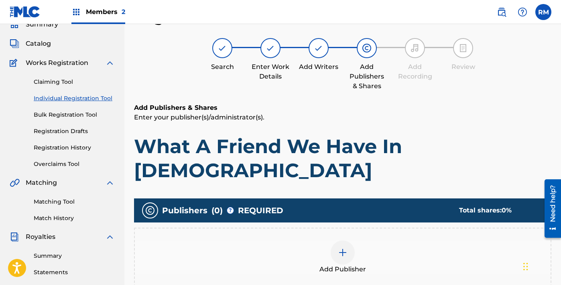
click at [344, 248] on img at bounding box center [343, 253] width 10 height 10
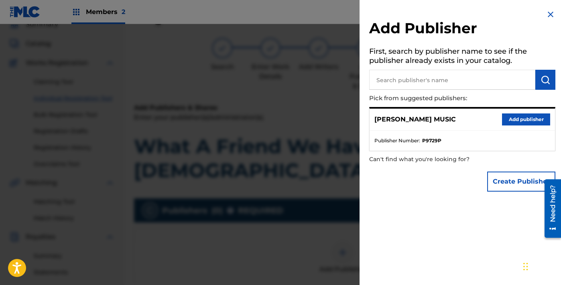
click at [512, 123] on button "Add publisher" at bounding box center [526, 120] width 48 height 12
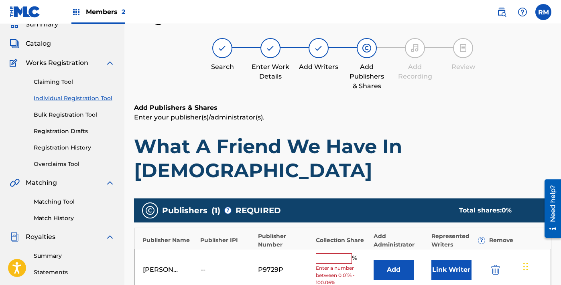
click at [334, 254] on input "text" at bounding box center [334, 259] width 36 height 10
type input "100"
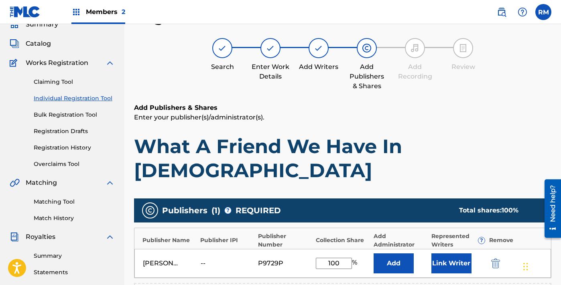
click at [441, 254] on button "Link Writer" at bounding box center [451, 264] width 40 height 20
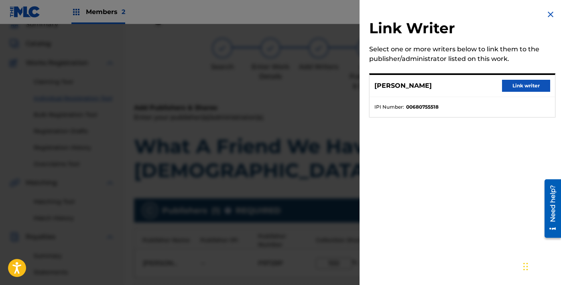
click at [518, 80] on button "Link writer" at bounding box center [526, 86] width 48 height 12
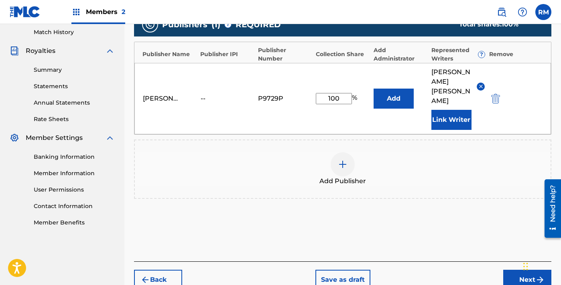
click at [510, 270] on button "Next" at bounding box center [527, 280] width 48 height 20
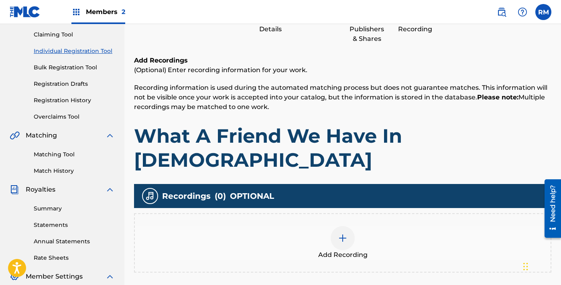
scroll to position [111, 0]
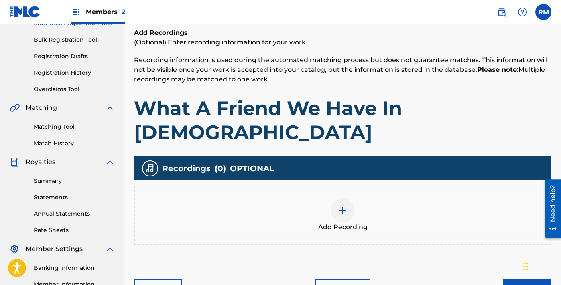
click at [348, 199] on div at bounding box center [343, 211] width 24 height 24
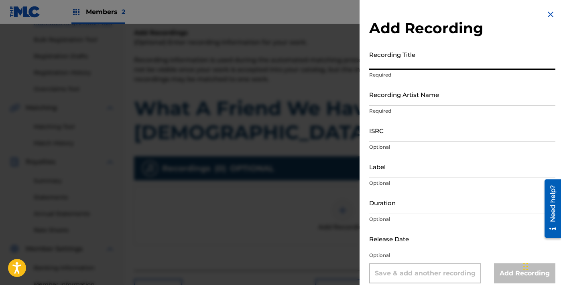
click at [399, 62] on input "Recording Title" at bounding box center [462, 58] width 186 height 23
paste input "What A Friend We Have In [DEMOGRAPHIC_DATA]"
type input "What A Friend We Have In [DEMOGRAPHIC_DATA]"
click at [401, 91] on input "Recording Artist Name" at bounding box center [462, 94] width 186 height 23
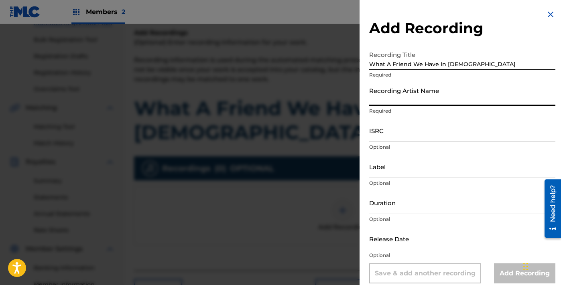
paste input "Prisms"
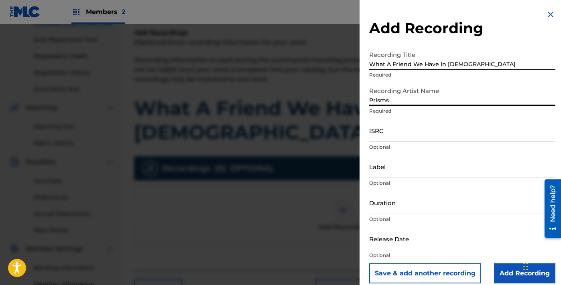
type input "Prisms"
click at [397, 142] on input "ISRC" at bounding box center [462, 130] width 186 height 23
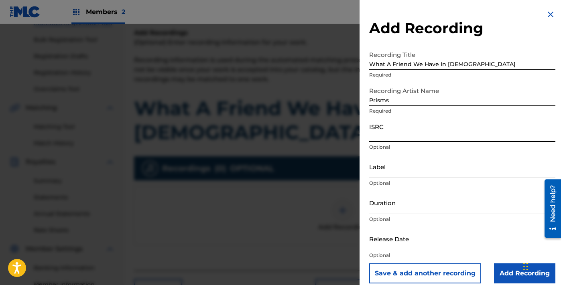
paste input "QZWFU2548455"
type input "QZWFU2548455"
click at [393, 173] on input "Label" at bounding box center [462, 166] width 186 height 23
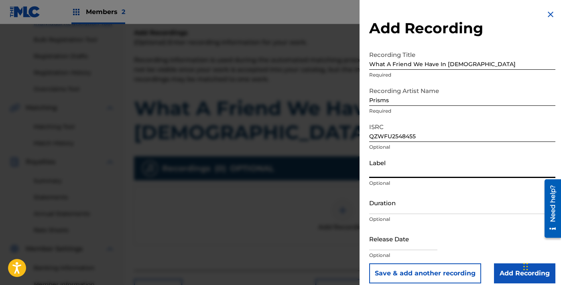
paste input "Volcano XO"
type input "Volcano XO"
click at [410, 205] on input "Duration" at bounding box center [462, 202] width 186 height 23
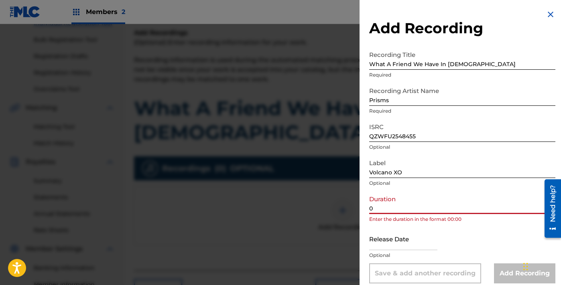
paste input "2:50"
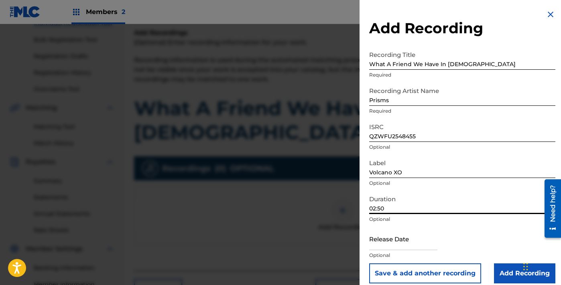
type input "02:50"
click at [374, 240] on input "text" at bounding box center [403, 239] width 68 height 23
select select "7"
select select "2025"
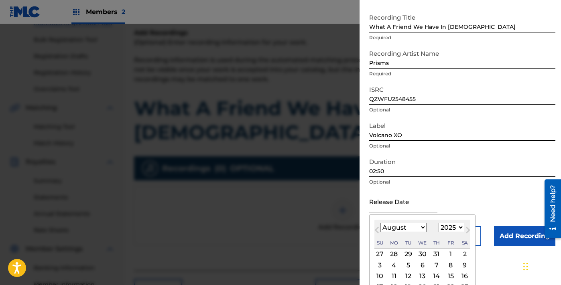
scroll to position [48, 0]
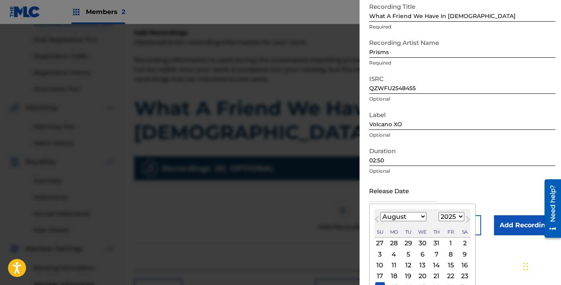
click at [446, 264] on div "15" at bounding box center [451, 266] width 10 height 10
type input "[DATE]"
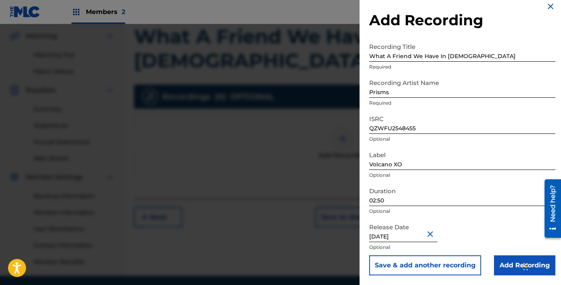
scroll to position [212, 0]
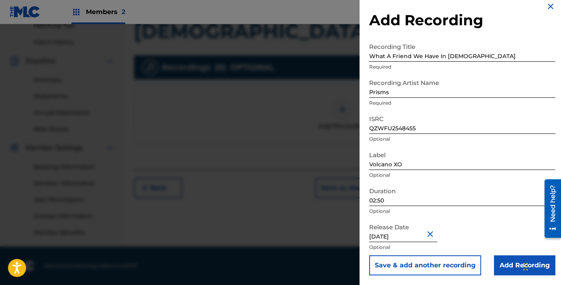
click at [511, 263] on input "Add Recording" at bounding box center [524, 266] width 61 height 20
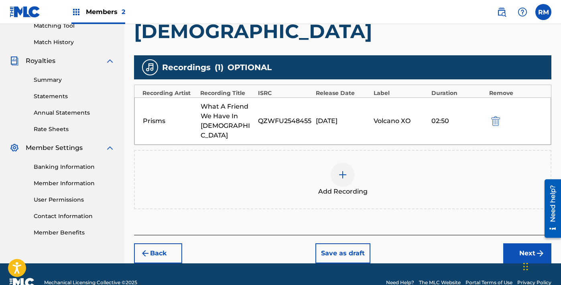
click at [521, 244] on button "Next" at bounding box center [527, 254] width 48 height 20
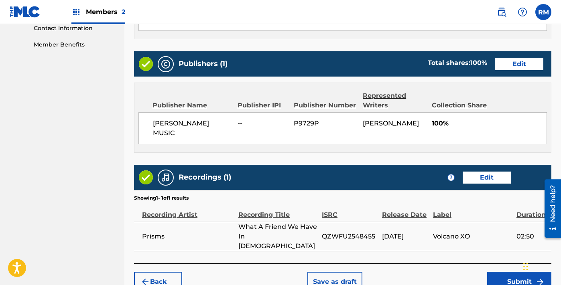
scroll to position [412, 0]
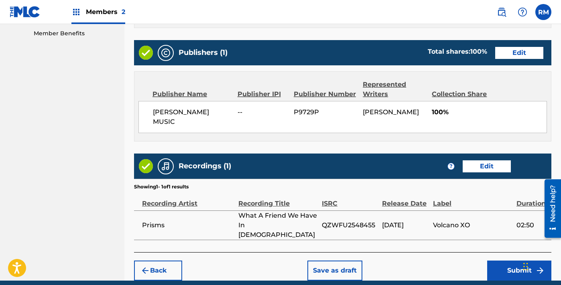
click at [521, 261] on button "Submit" at bounding box center [519, 271] width 64 height 20
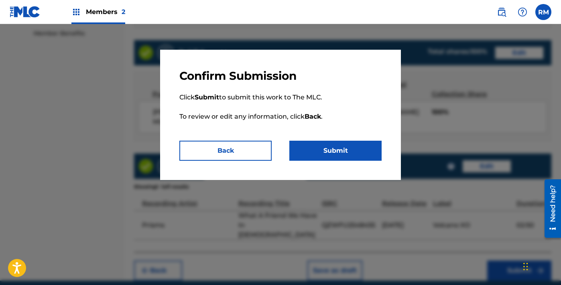
click at [357, 157] on button "Submit" at bounding box center [335, 151] width 92 height 20
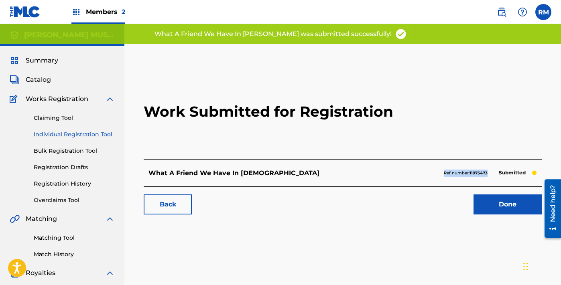
drag, startPoint x: 443, startPoint y: 174, endPoint x: 488, endPoint y: 174, distance: 45.0
click at [488, 174] on div "Ref number: 11975473 Submitted" at bounding box center [490, 173] width 93 height 11
copy p "Ref number: 11975473"
